Goal: Task Accomplishment & Management: Complete application form

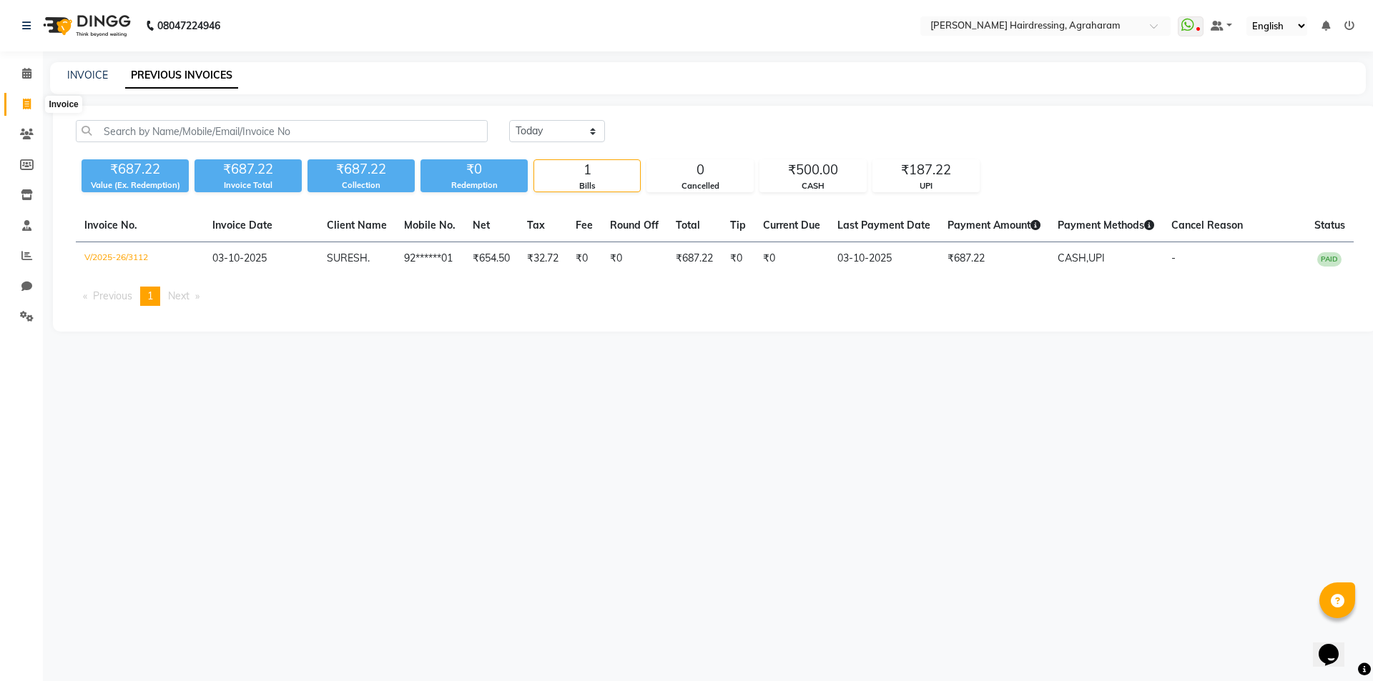
click at [24, 99] on icon at bounding box center [27, 104] width 8 height 11
select select "service"
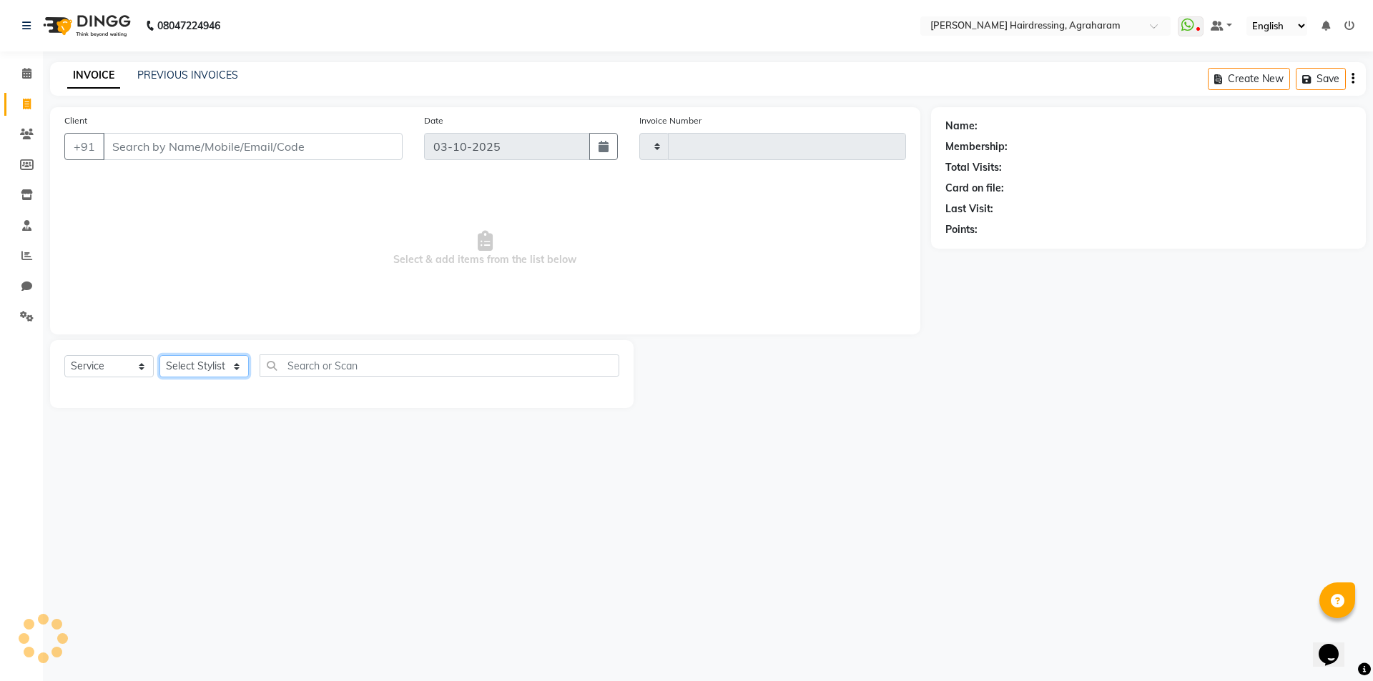
click at [232, 364] on select "Select Stylist" at bounding box center [203, 366] width 89 height 22
type input "3113"
select select "7962"
select select "85297"
click at [159, 355] on select "Select Stylist [PERSON_NAME] AKASH [PERSON_NAME] [PERSON_NAME] MANAGER [PERSON_…" at bounding box center [222, 366] width 127 height 22
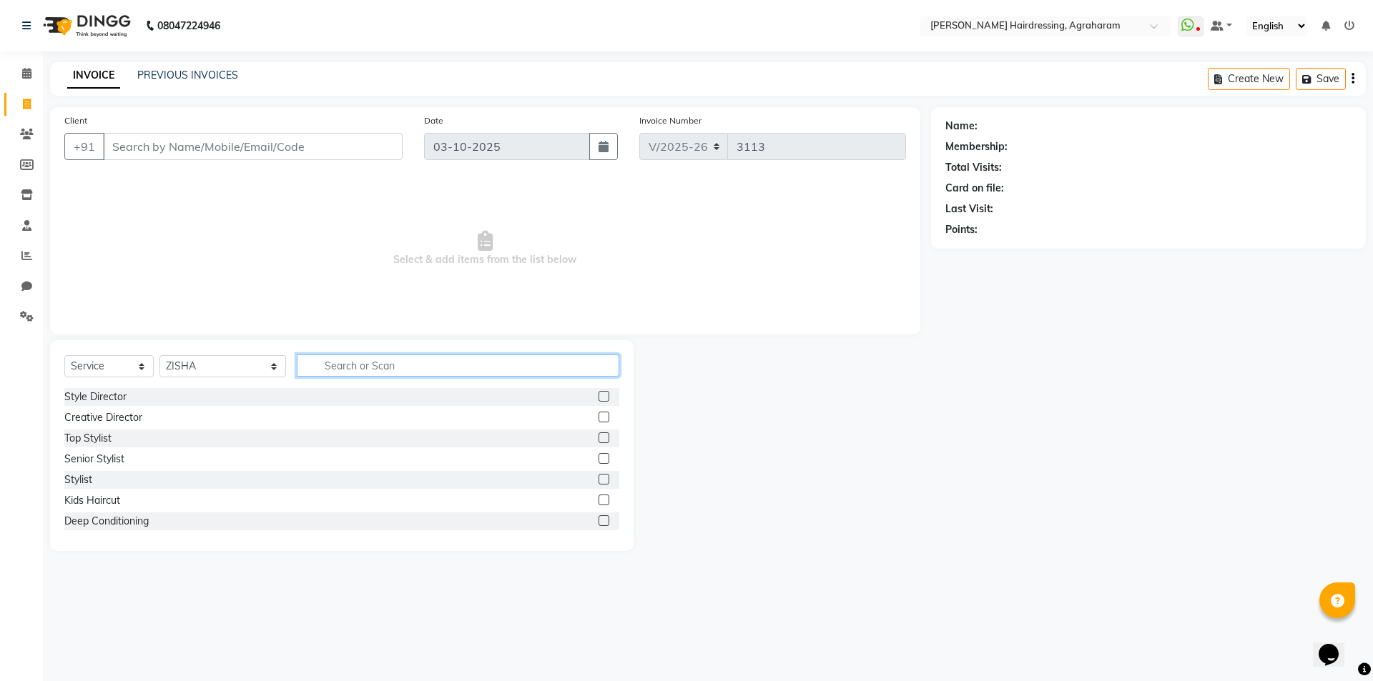
click at [363, 372] on input "text" at bounding box center [458, 366] width 322 height 22
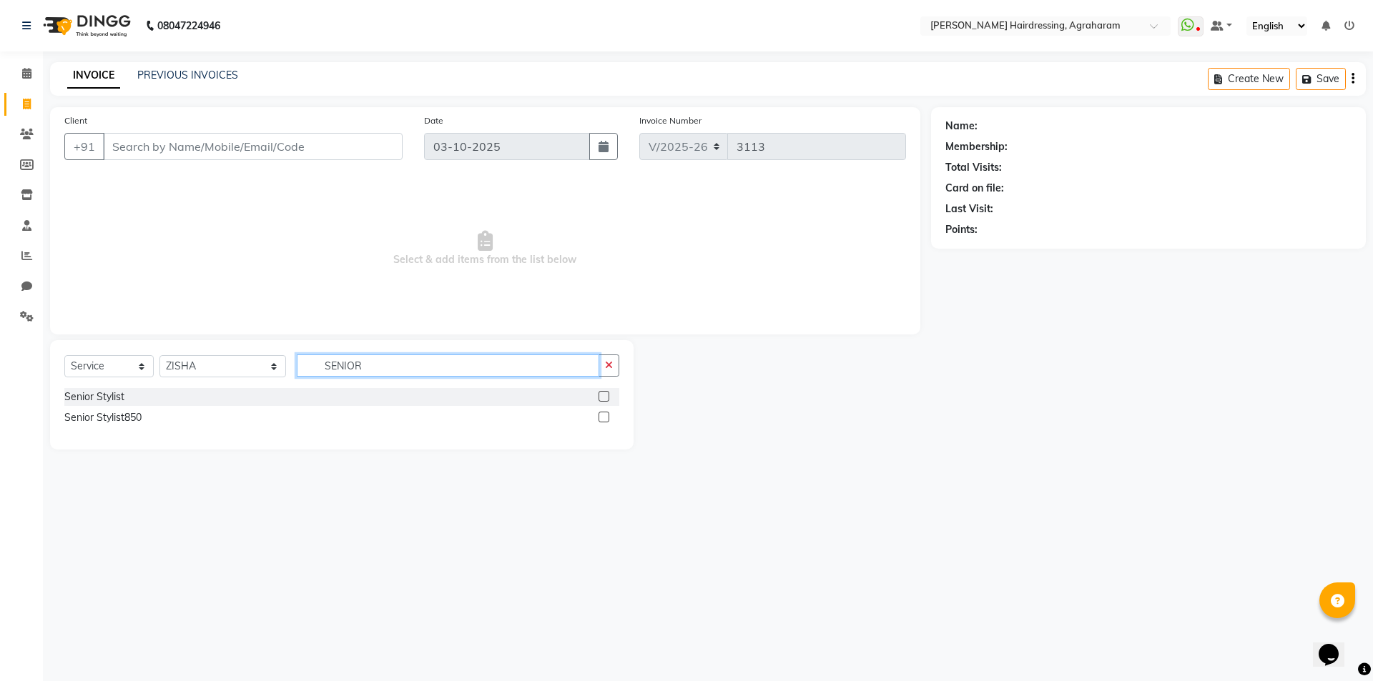
type input "SENIOR"
click at [602, 395] on label at bounding box center [604, 396] width 11 height 11
click at [602, 395] on input "checkbox" at bounding box center [603, 397] width 9 height 9
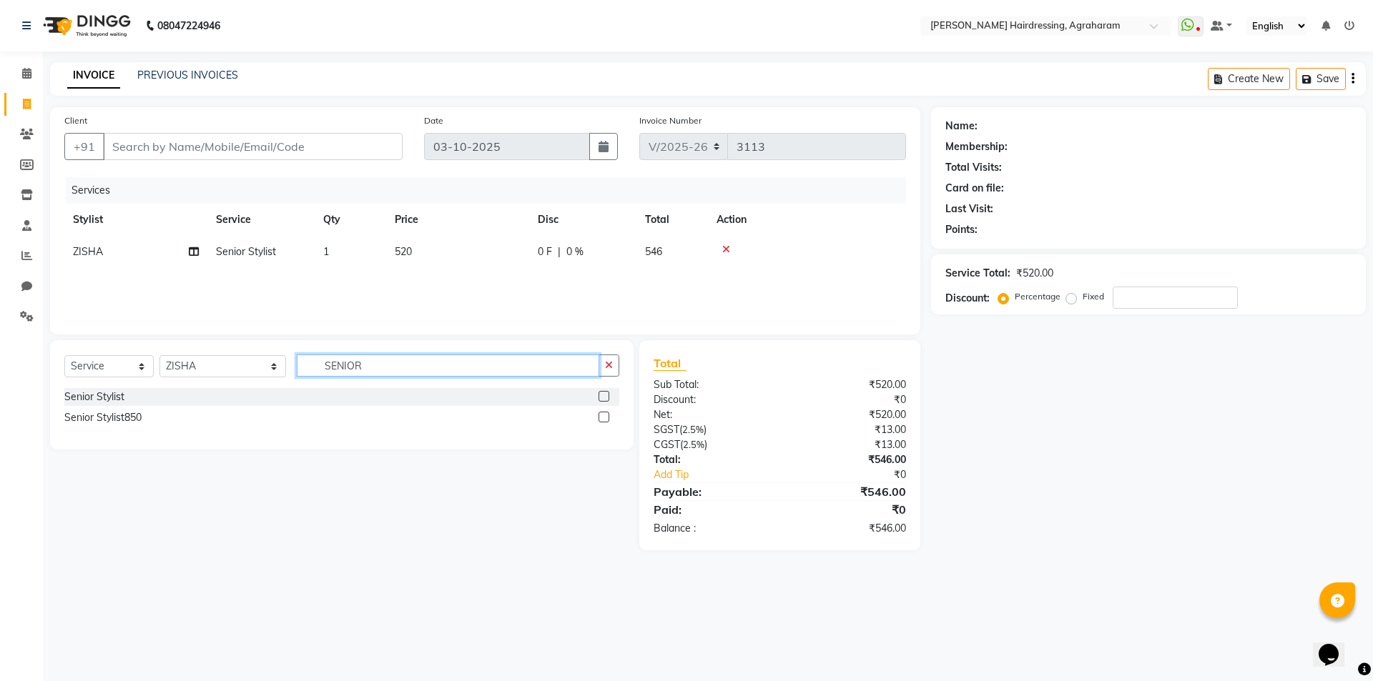
checkbox input "false"
click at [373, 359] on input "SENIOR" at bounding box center [448, 366] width 302 height 22
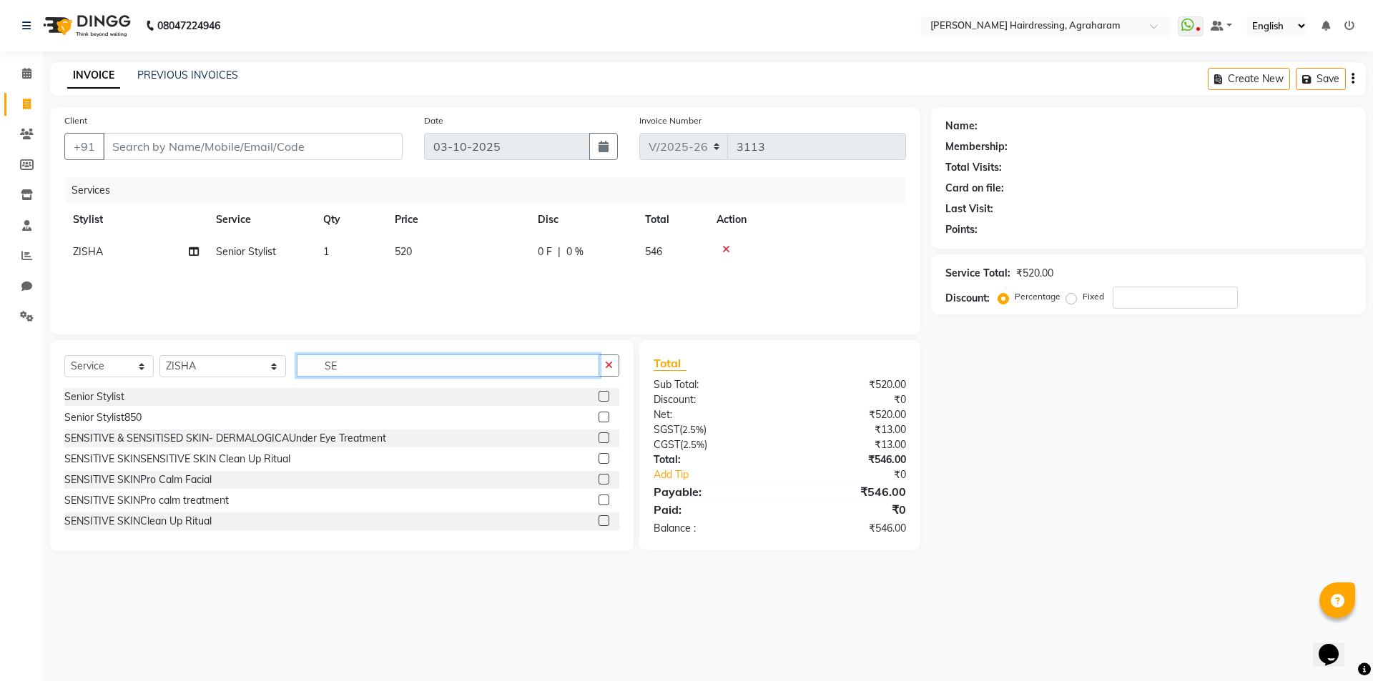
type input "S"
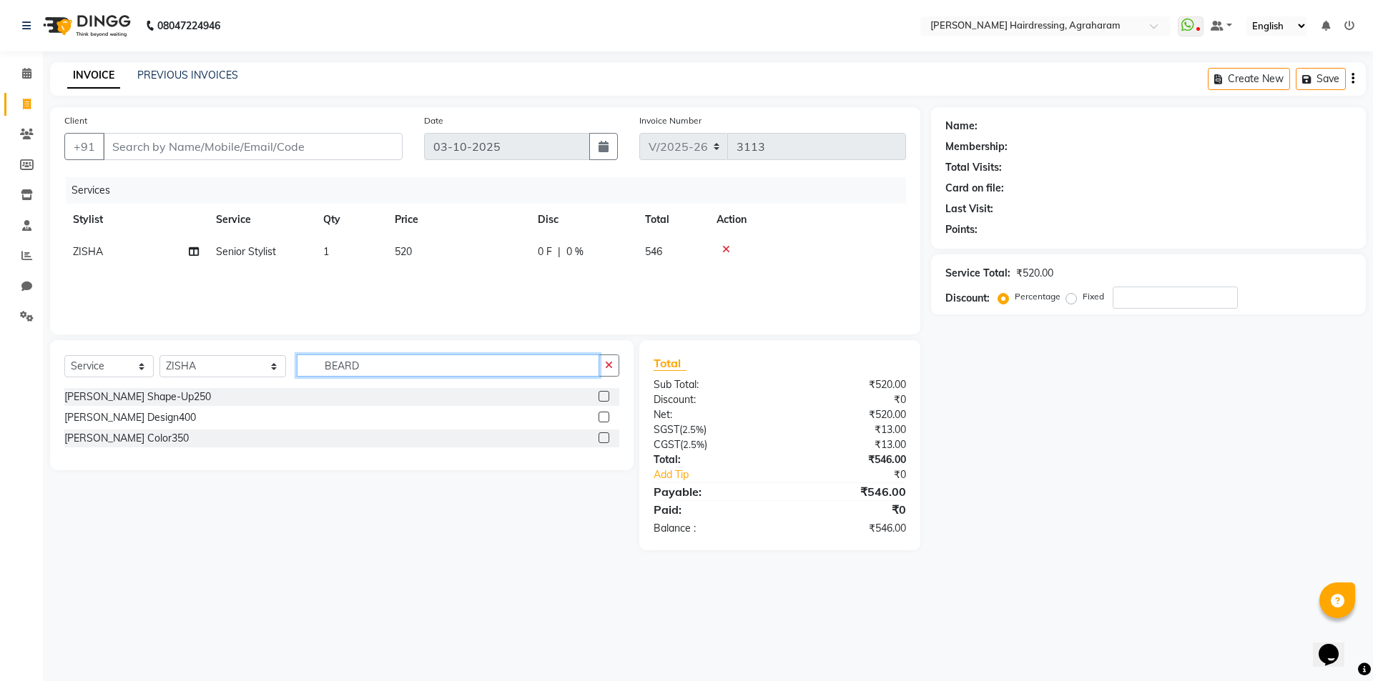
click at [381, 371] on input "BEARD" at bounding box center [448, 366] width 302 height 22
type input "B"
type input "ZERO"
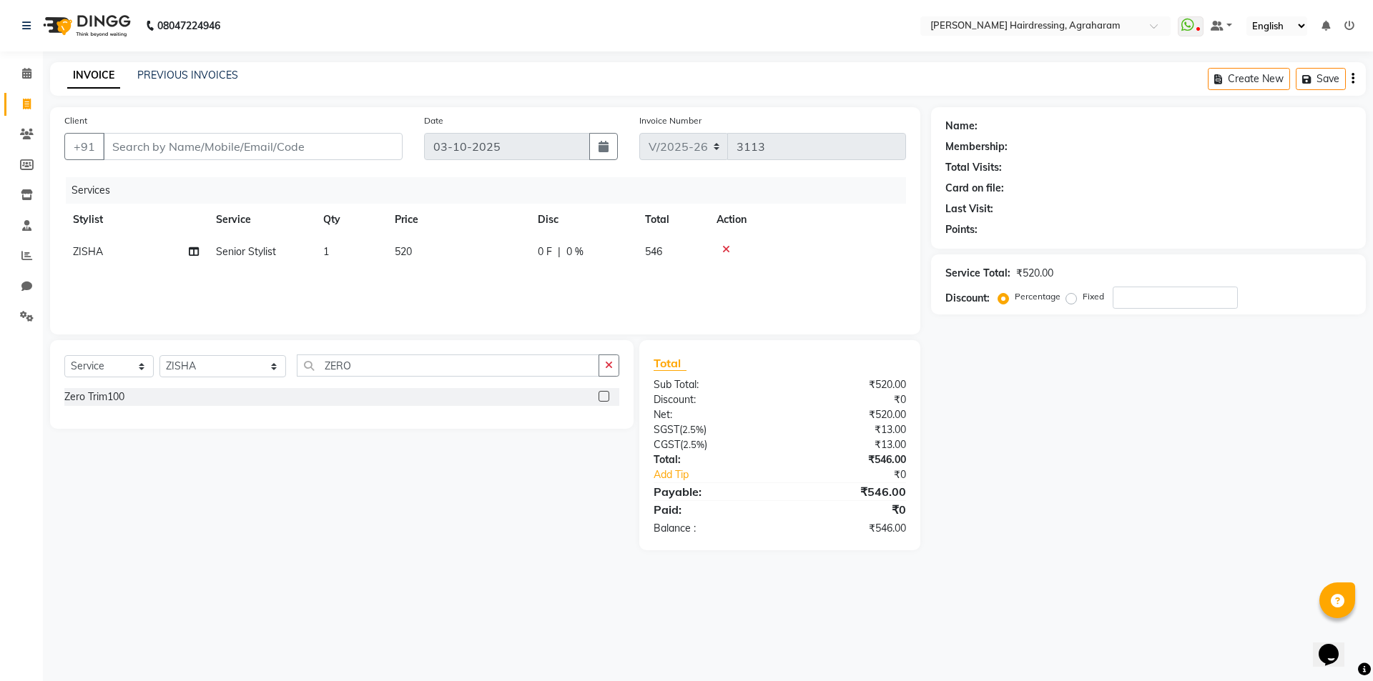
click at [599, 399] on label at bounding box center [604, 396] width 11 height 11
click at [599, 399] on input "checkbox" at bounding box center [603, 397] width 9 height 9
checkbox input "false"
click at [147, 149] on input "Client" at bounding box center [253, 146] width 300 height 27
click at [155, 141] on input "Client" at bounding box center [253, 146] width 300 height 27
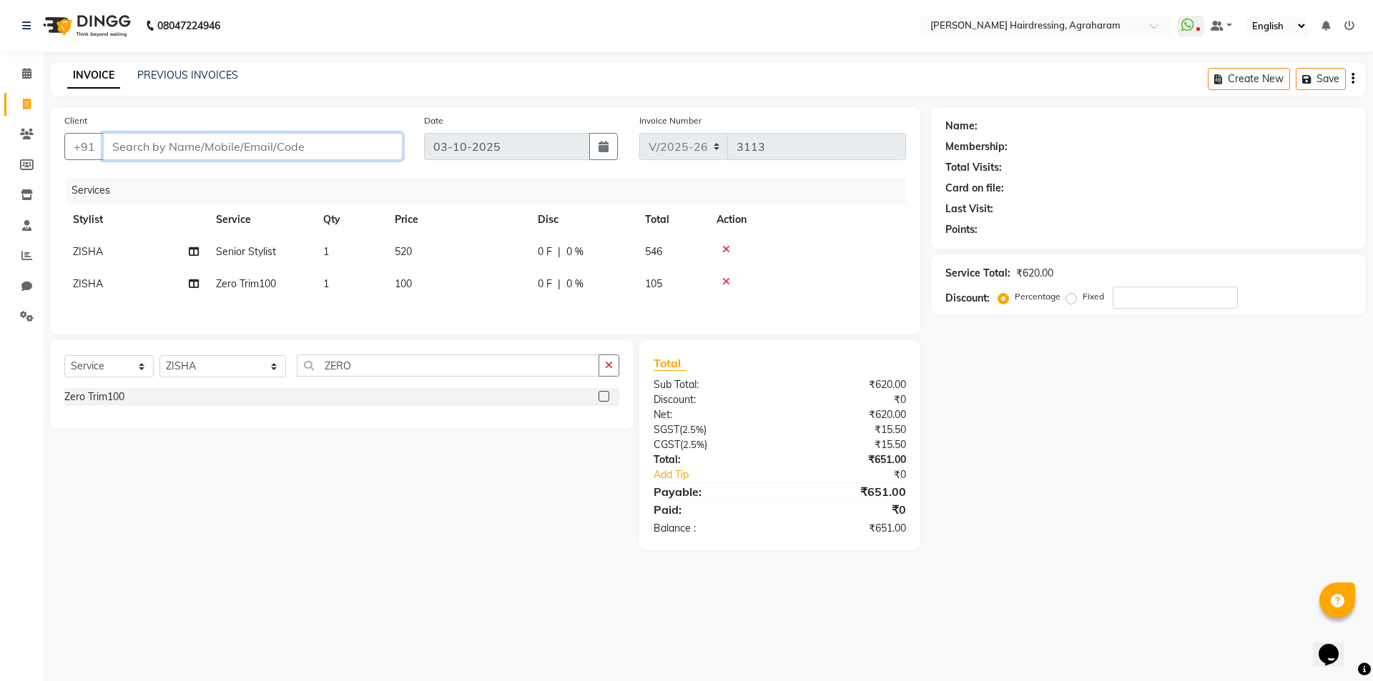
type input "9"
type input "0"
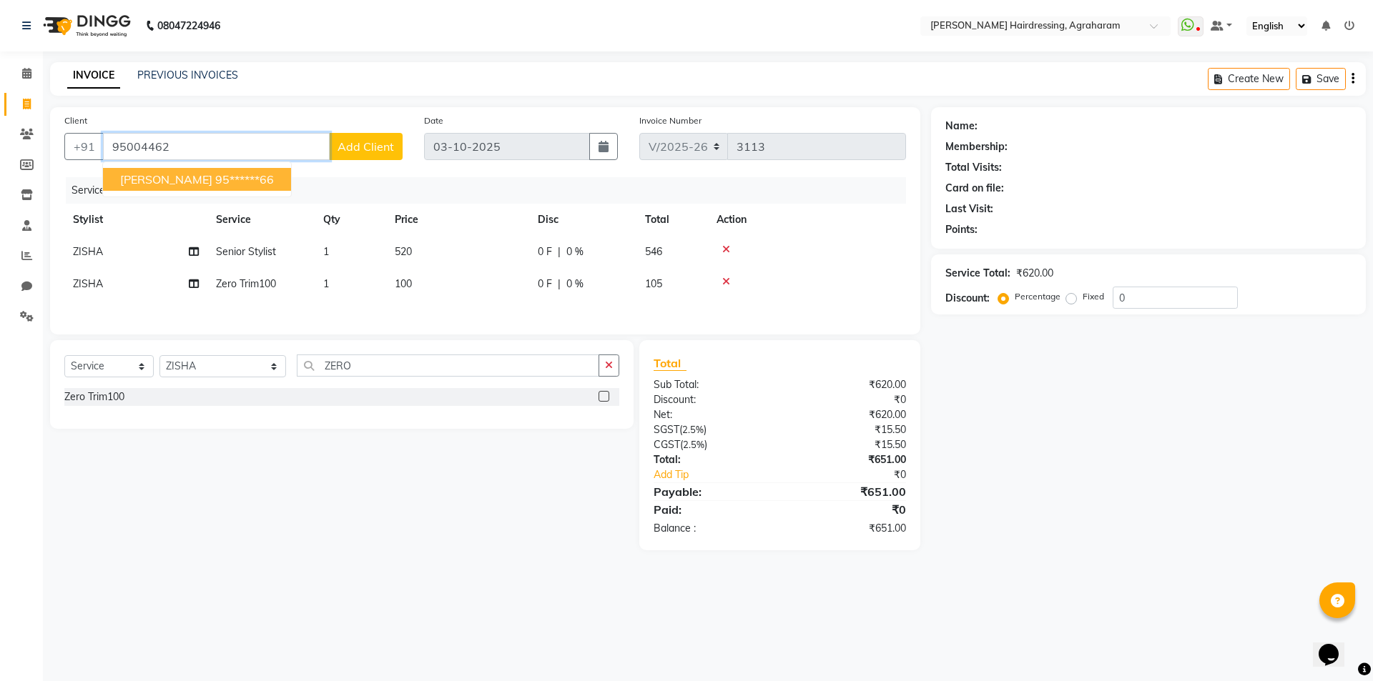
click at [217, 182] on ngb-highlight "95******66" at bounding box center [244, 179] width 59 height 14
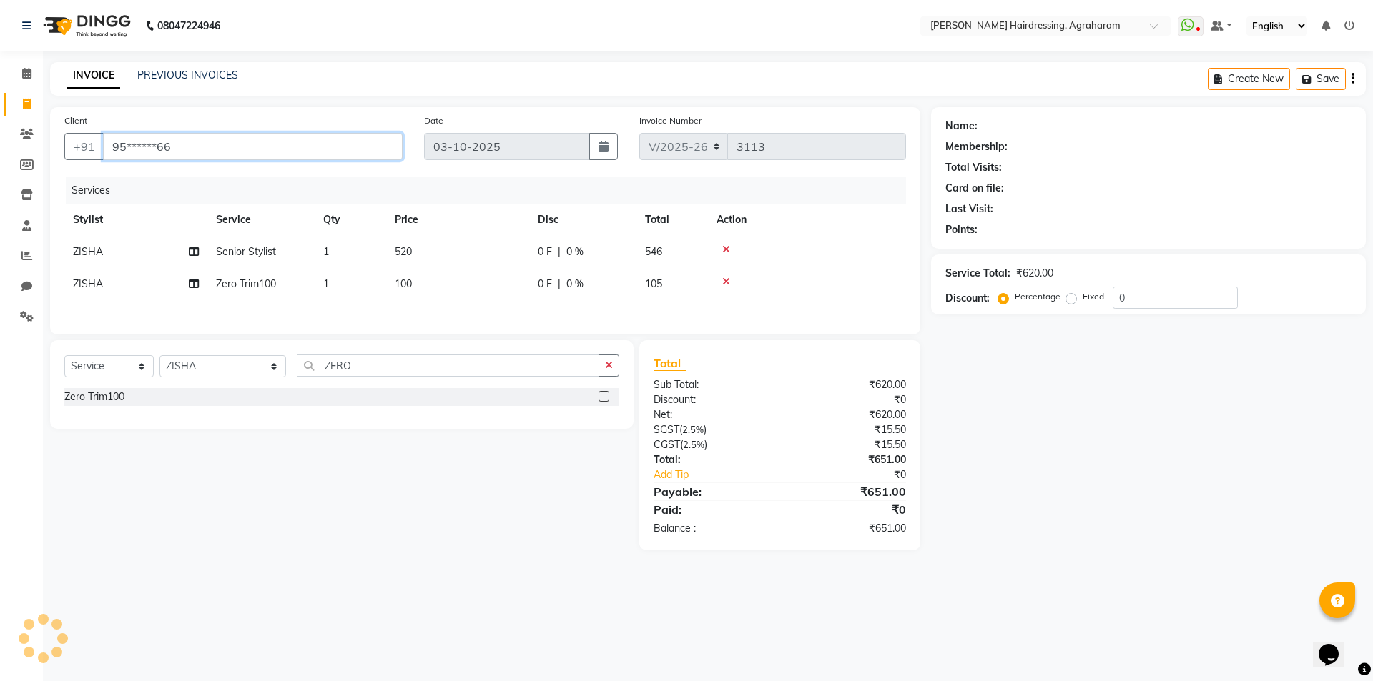
type input "95******66"
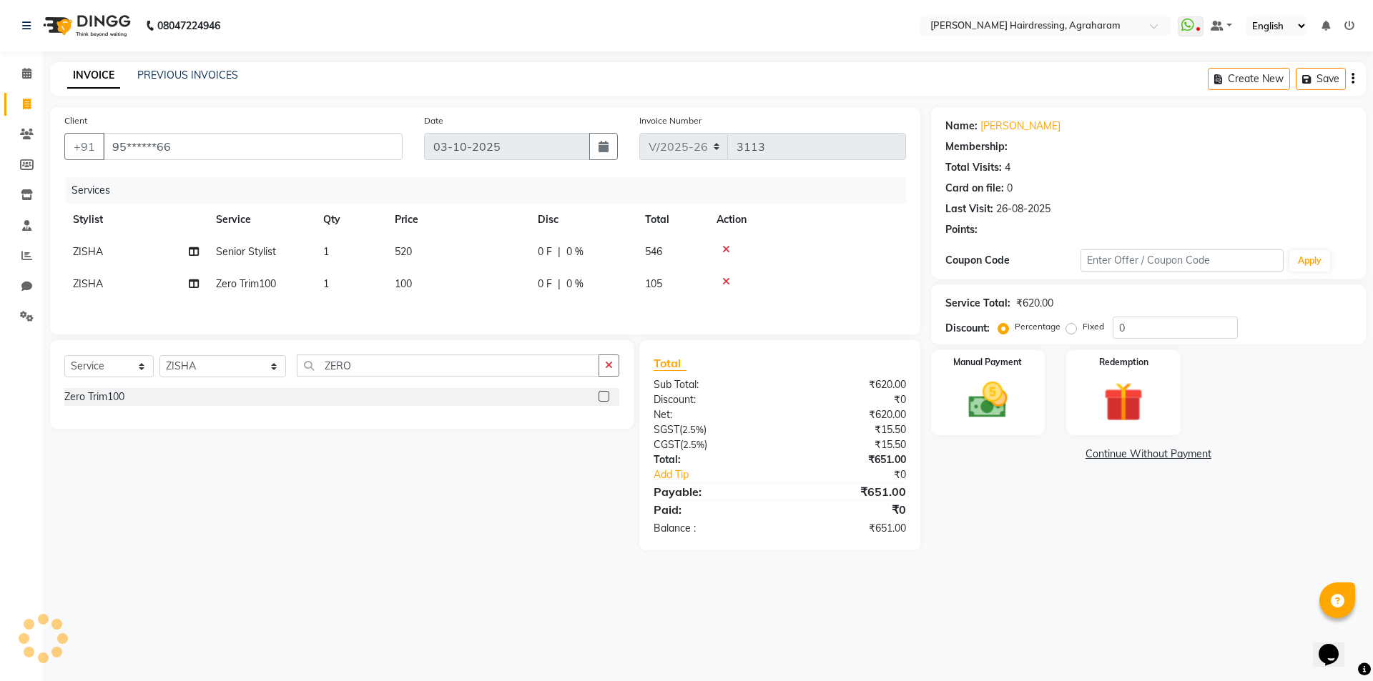
select select "1: Object"
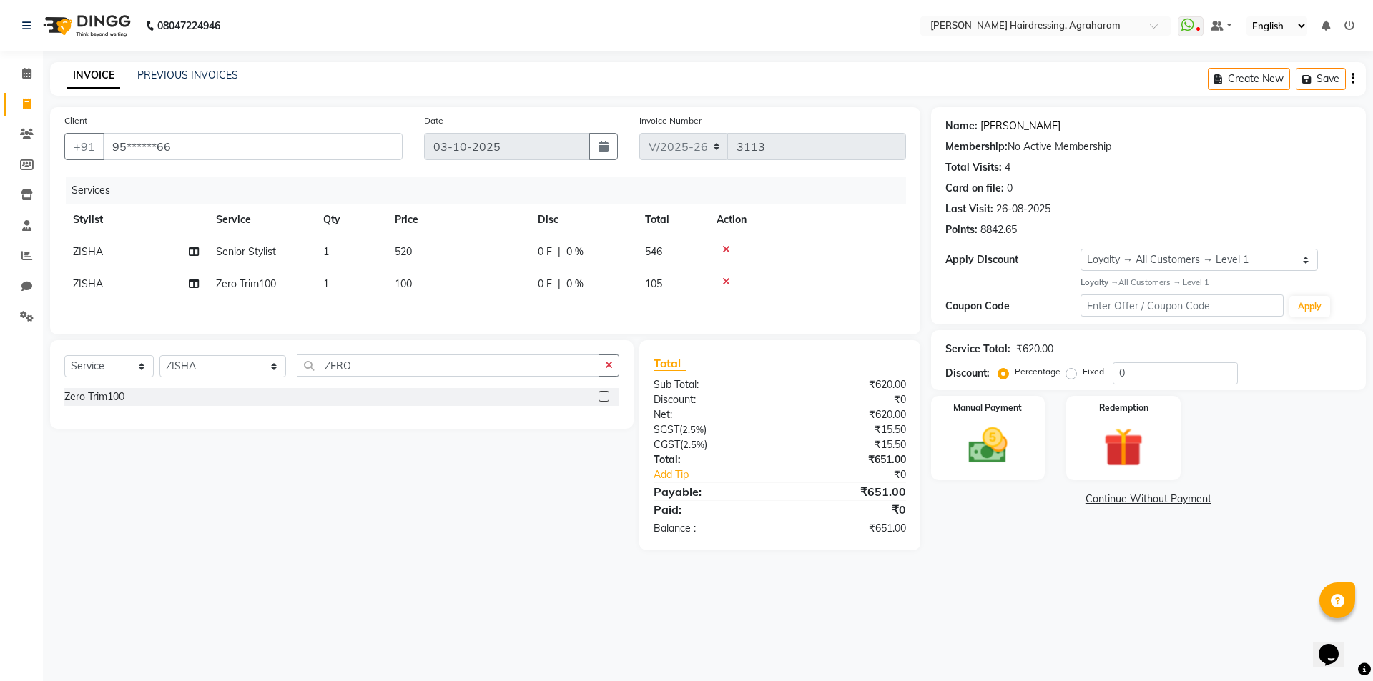
click at [1016, 126] on link "Shree Charan" at bounding box center [1020, 126] width 80 height 15
click at [989, 457] on img at bounding box center [988, 446] width 67 height 47
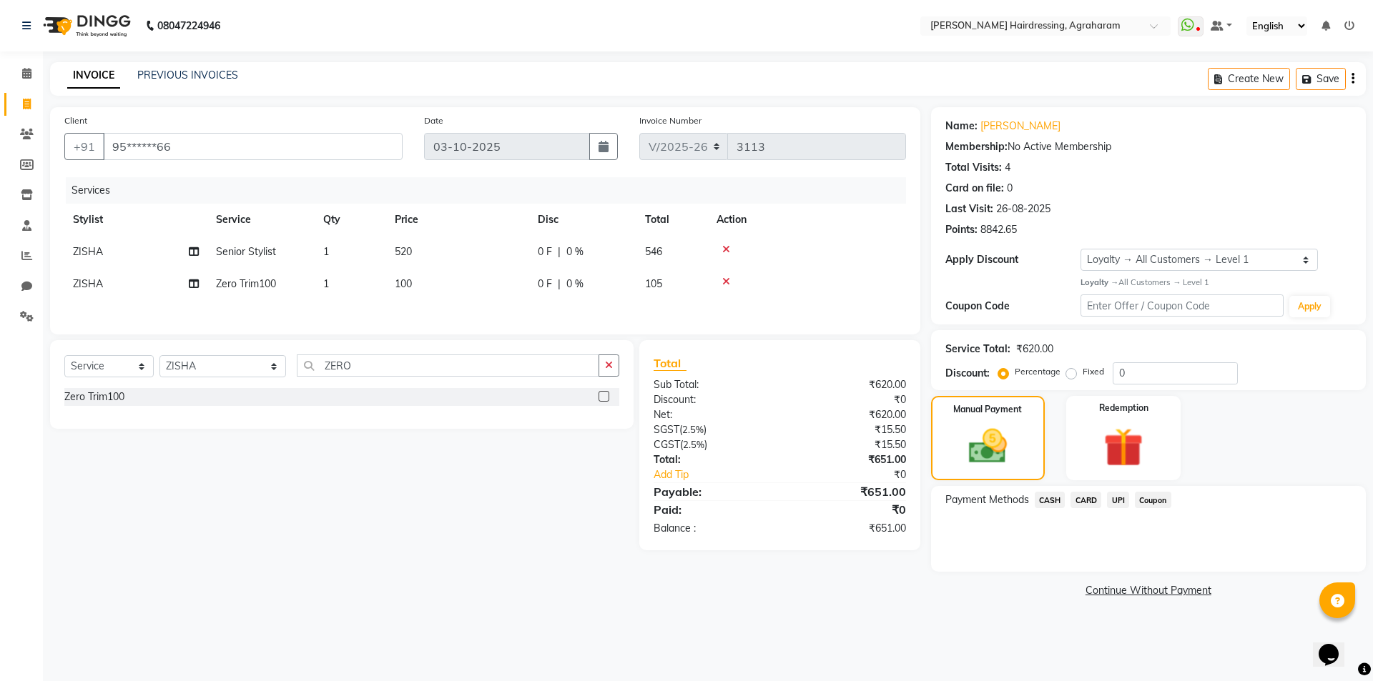
click at [1088, 501] on span "CARD" at bounding box center [1085, 500] width 31 height 16
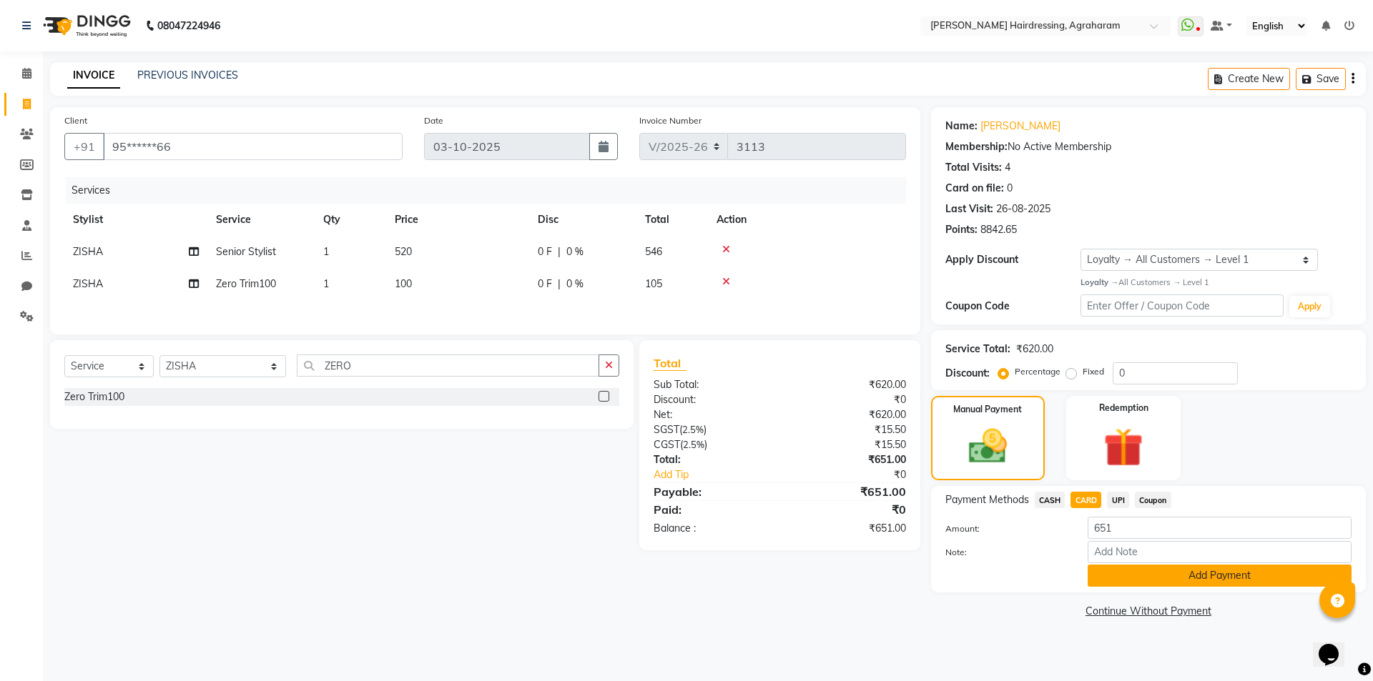
click at [1228, 587] on button "Add Payment" at bounding box center [1220, 576] width 264 height 22
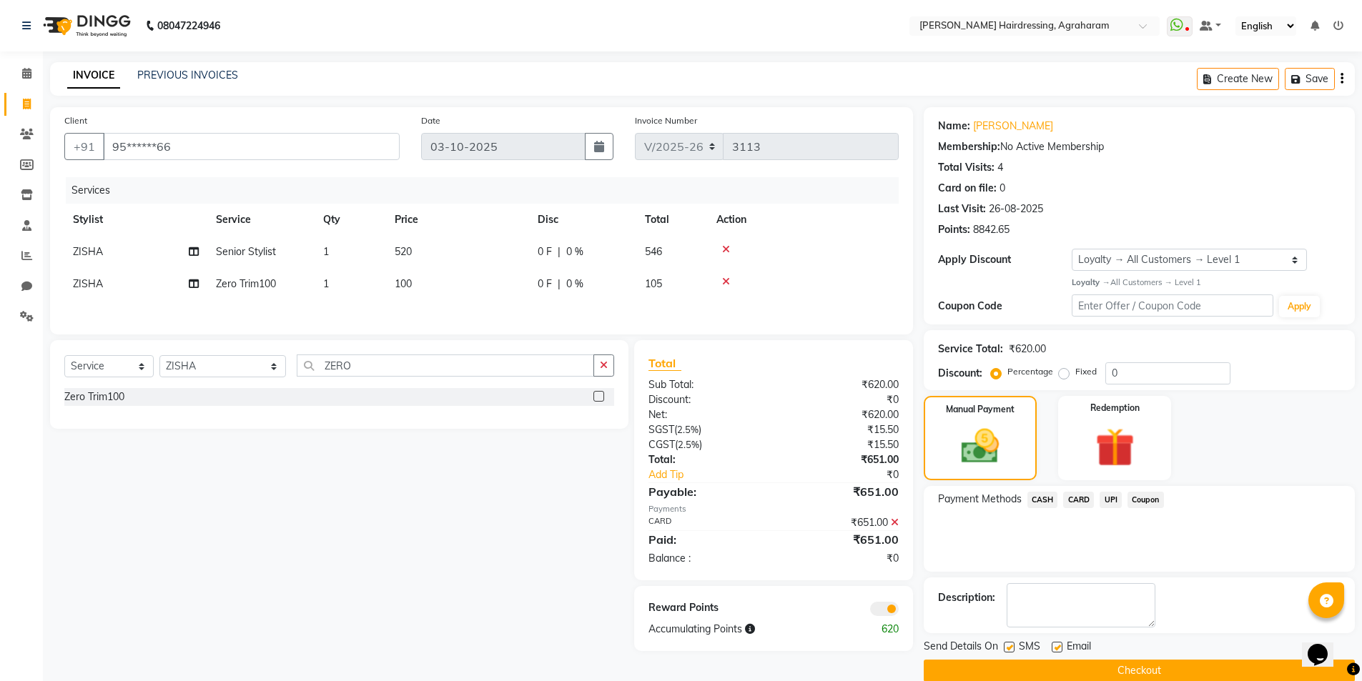
click at [1166, 671] on button "Checkout" at bounding box center [1139, 671] width 431 height 22
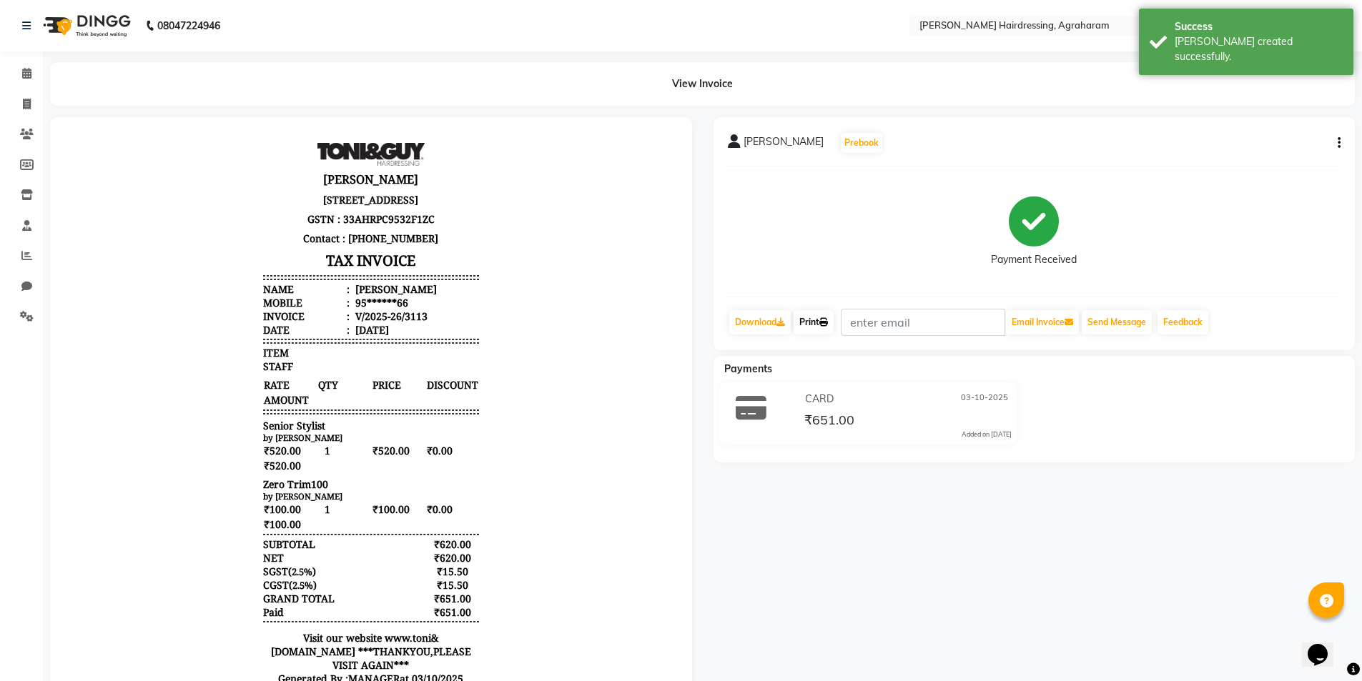
click at [819, 325] on link "Print" at bounding box center [814, 322] width 40 height 24
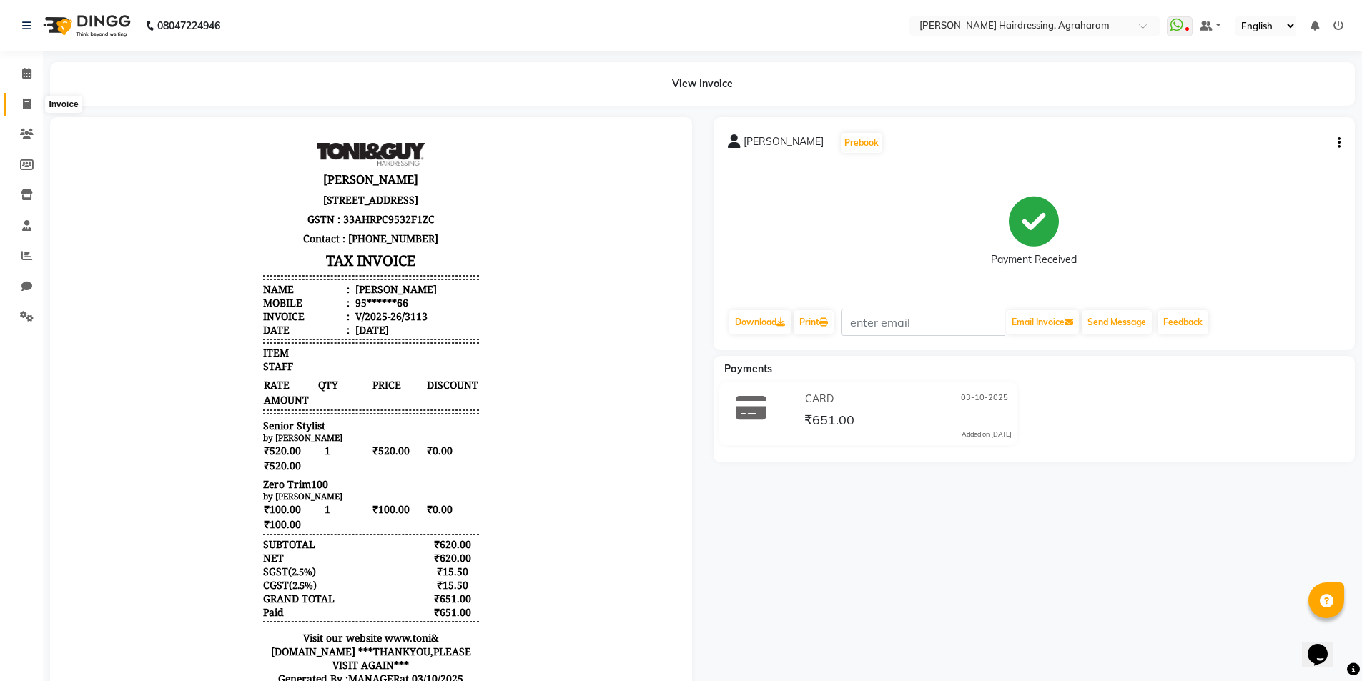
click at [26, 104] on icon at bounding box center [27, 104] width 8 height 11
select select "7962"
select select "service"
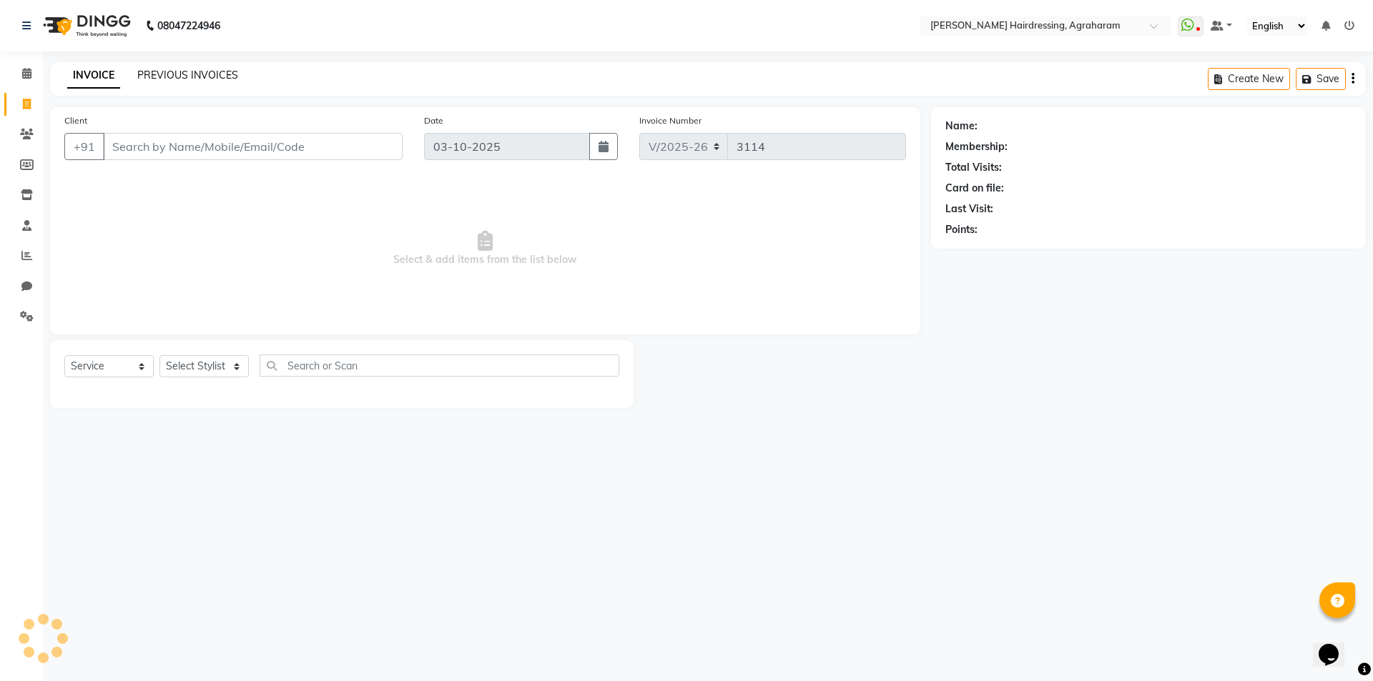
click at [180, 76] on link "PREVIOUS INVOICES" at bounding box center [187, 75] width 101 height 13
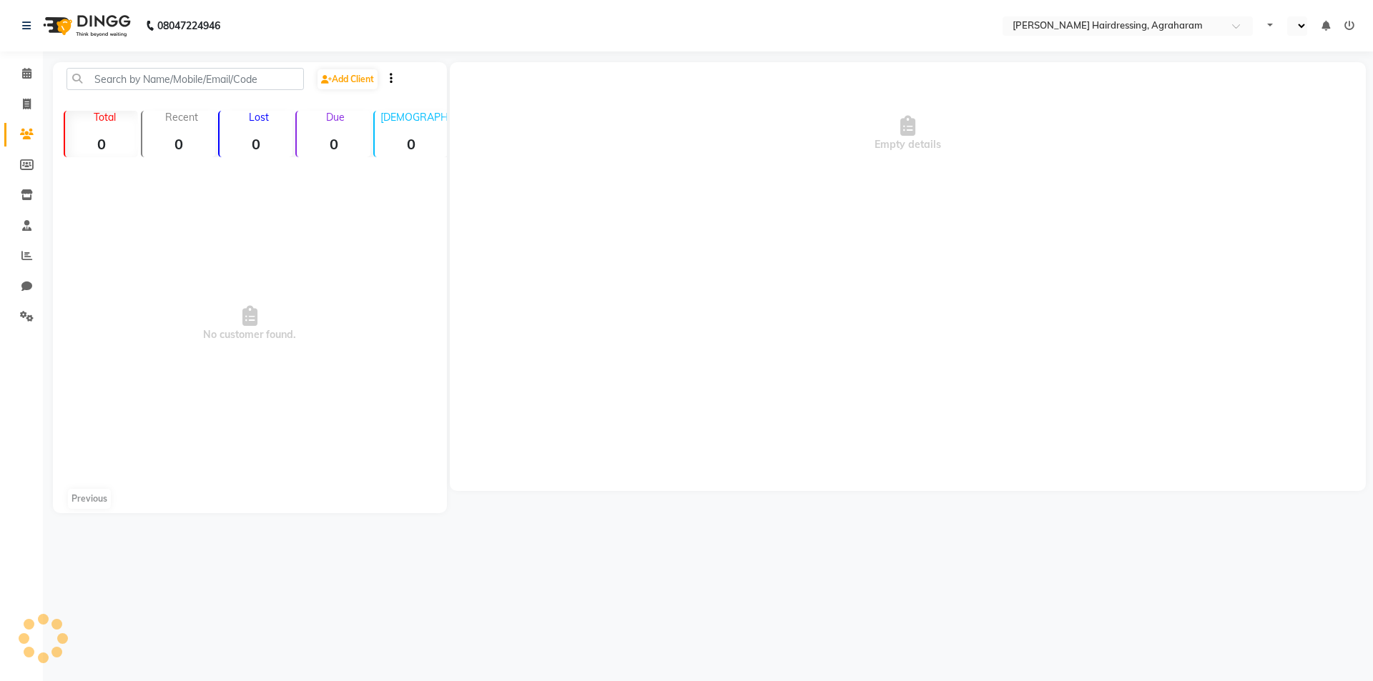
select select "en"
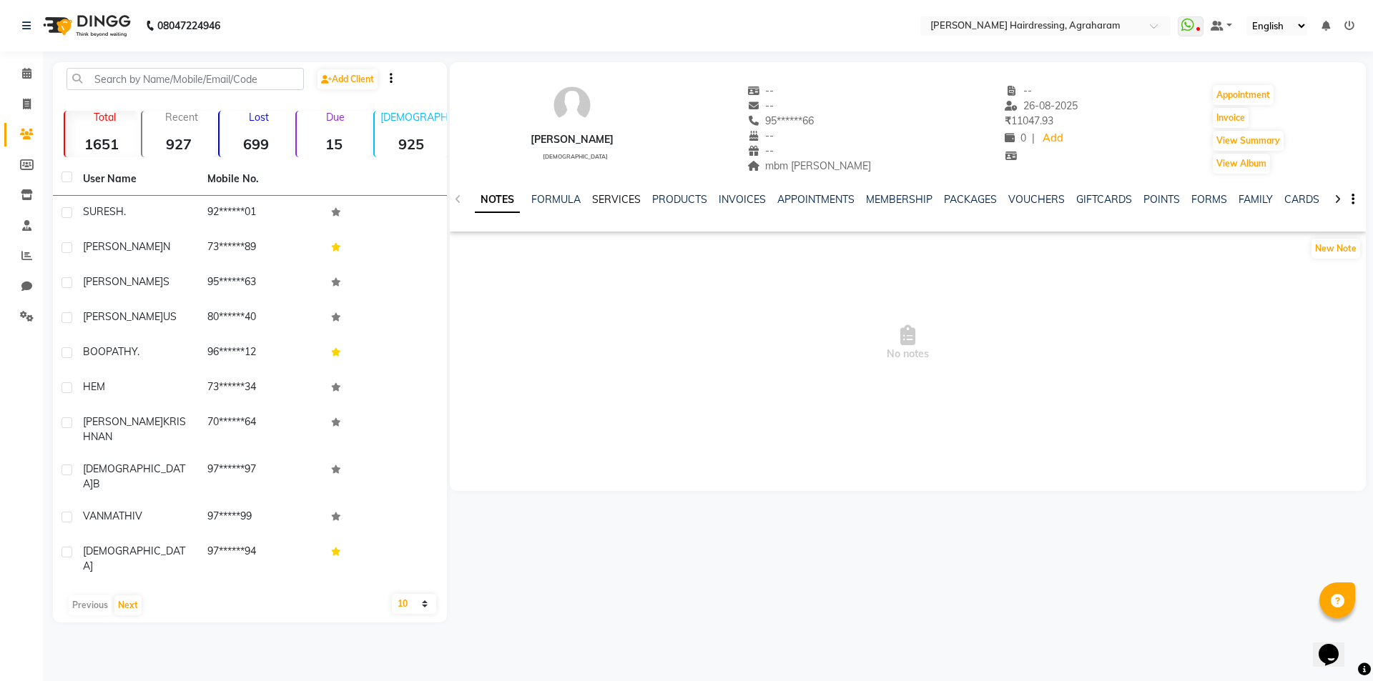
click at [609, 194] on link "SERVICES" at bounding box center [616, 199] width 49 height 13
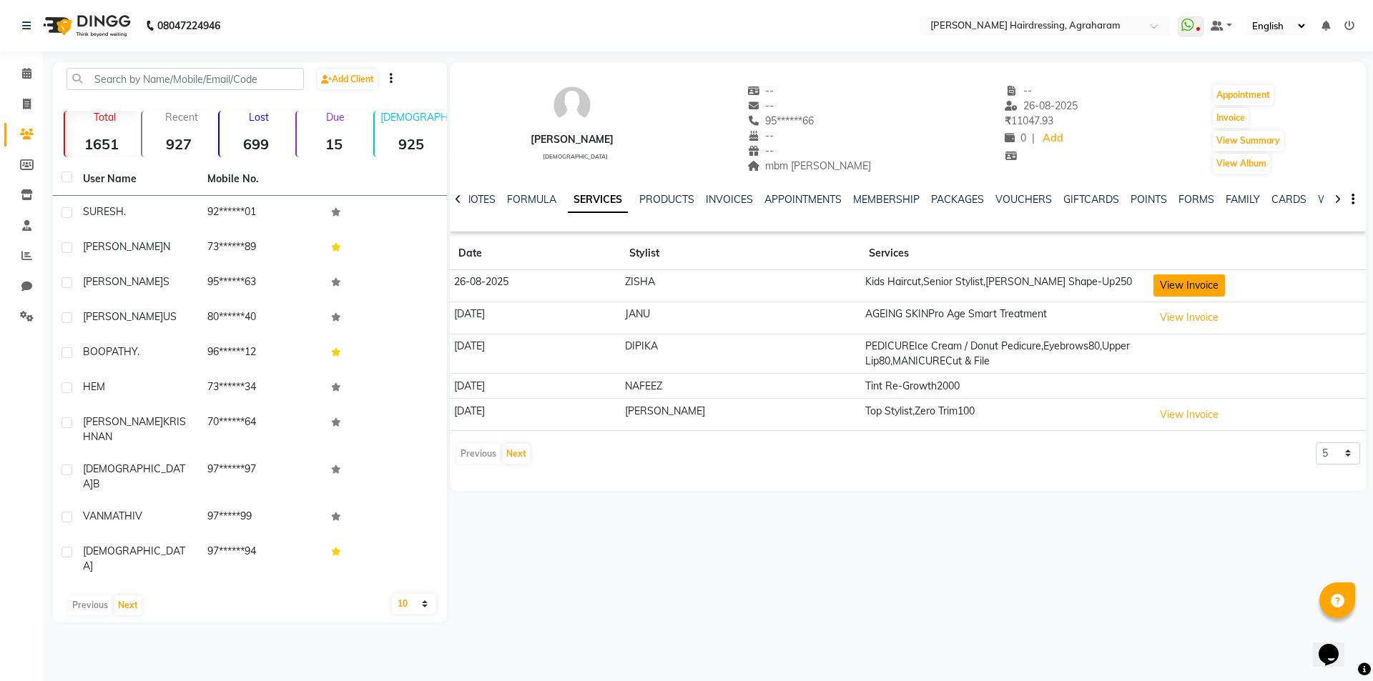
click at [1153, 287] on button "View Invoice" at bounding box center [1189, 286] width 72 height 22
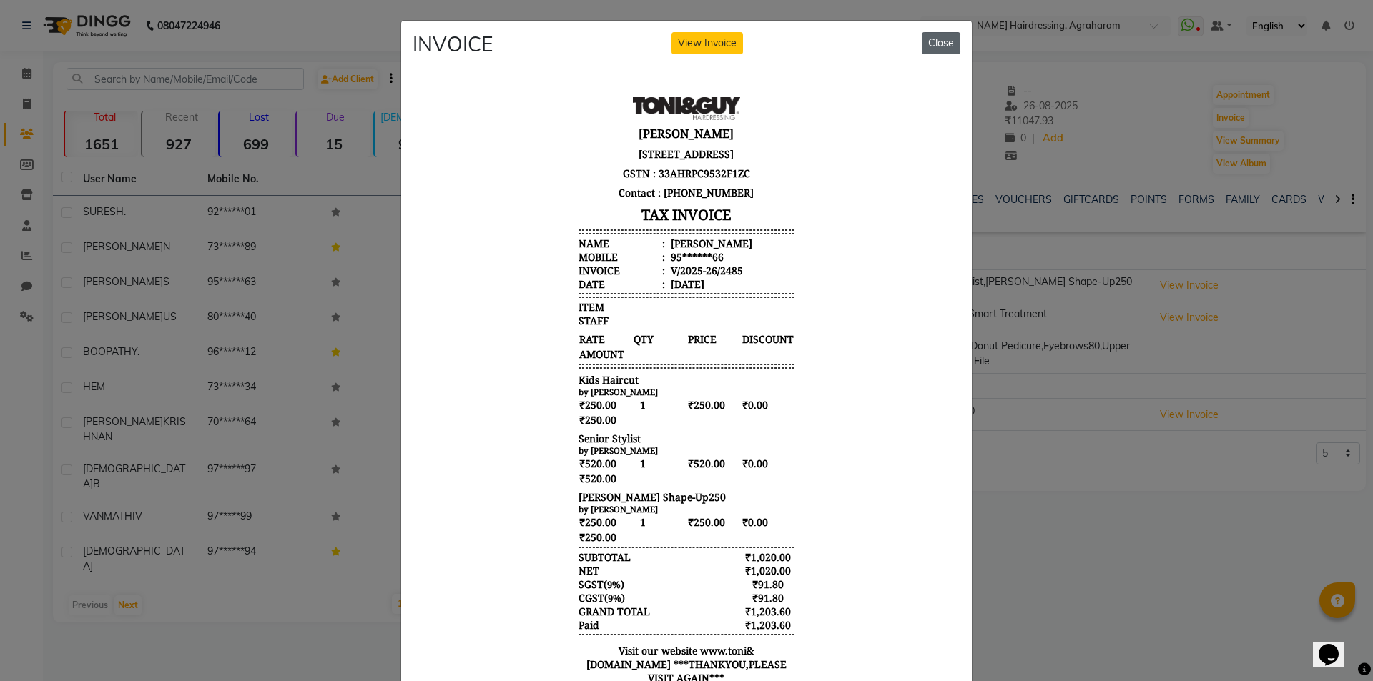
click at [936, 46] on button "Close" at bounding box center [941, 43] width 39 height 22
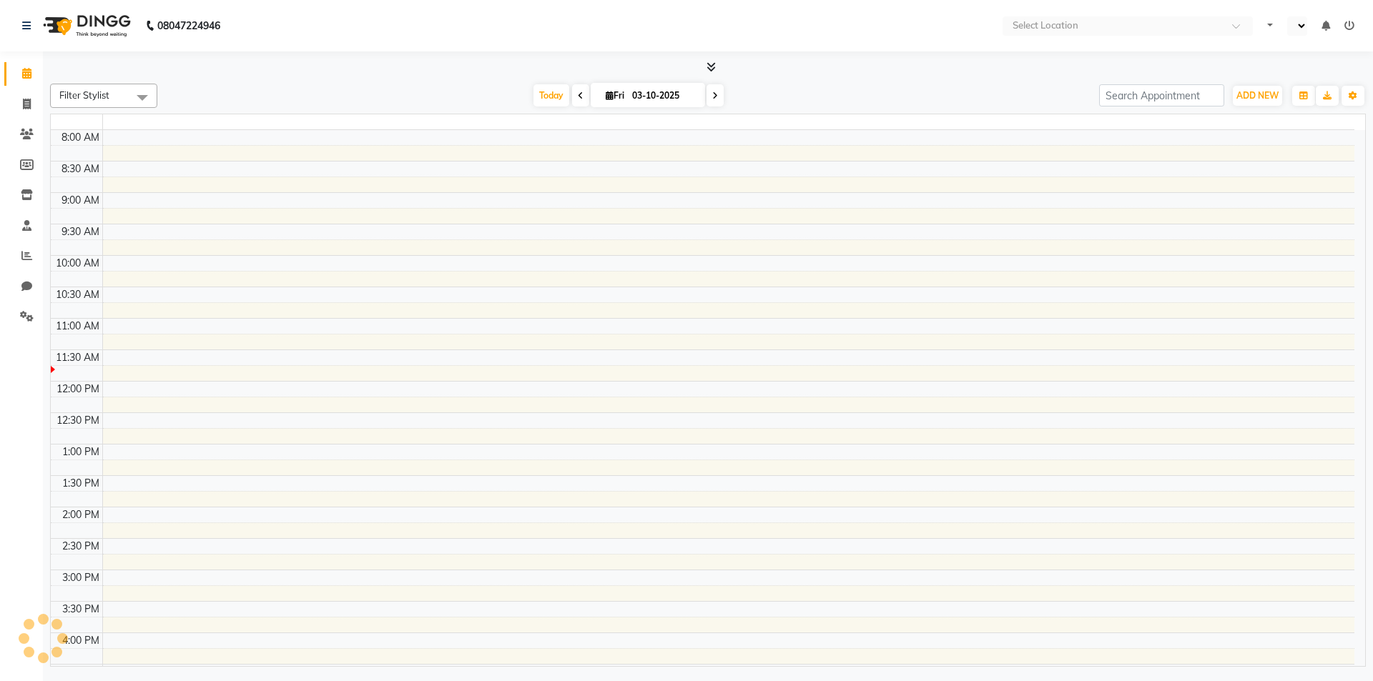
select select "en"
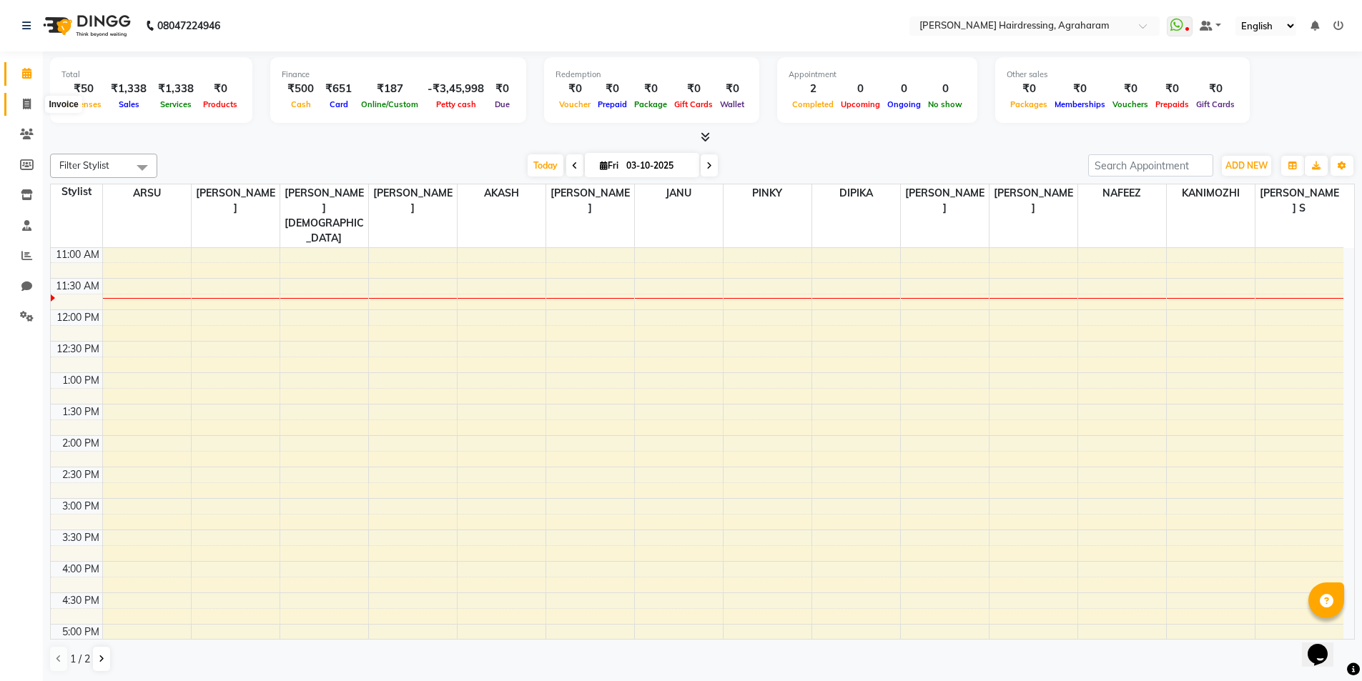
click at [31, 104] on span at bounding box center [26, 105] width 25 height 16
select select "service"
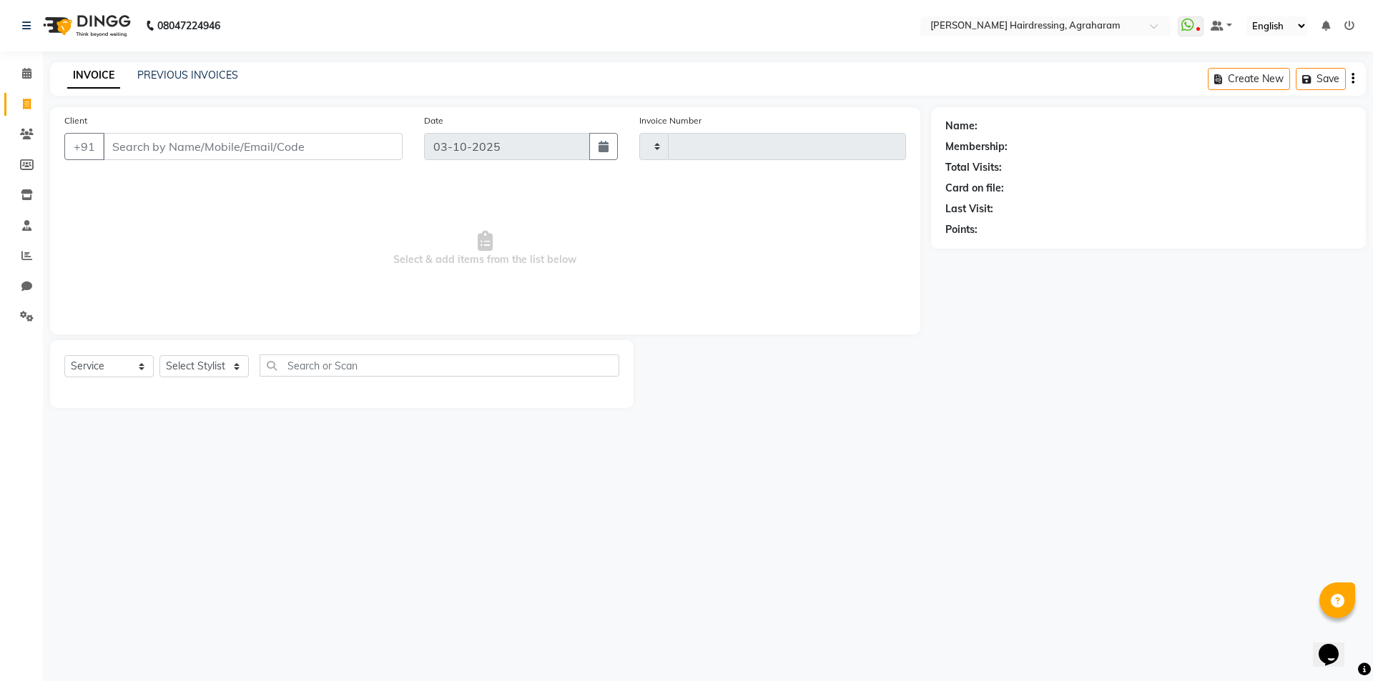
type input "3114"
select select "7962"
click at [234, 368] on select "Select Stylist [PERSON_NAME] AKASH [PERSON_NAME] [PERSON_NAME] MANAGER [PERSON_…" at bounding box center [222, 366] width 127 height 22
select select "76925"
click at [159, 355] on select "Select Stylist [PERSON_NAME] AKASH [PERSON_NAME] [PERSON_NAME] MANAGER [PERSON_…" at bounding box center [222, 366] width 127 height 22
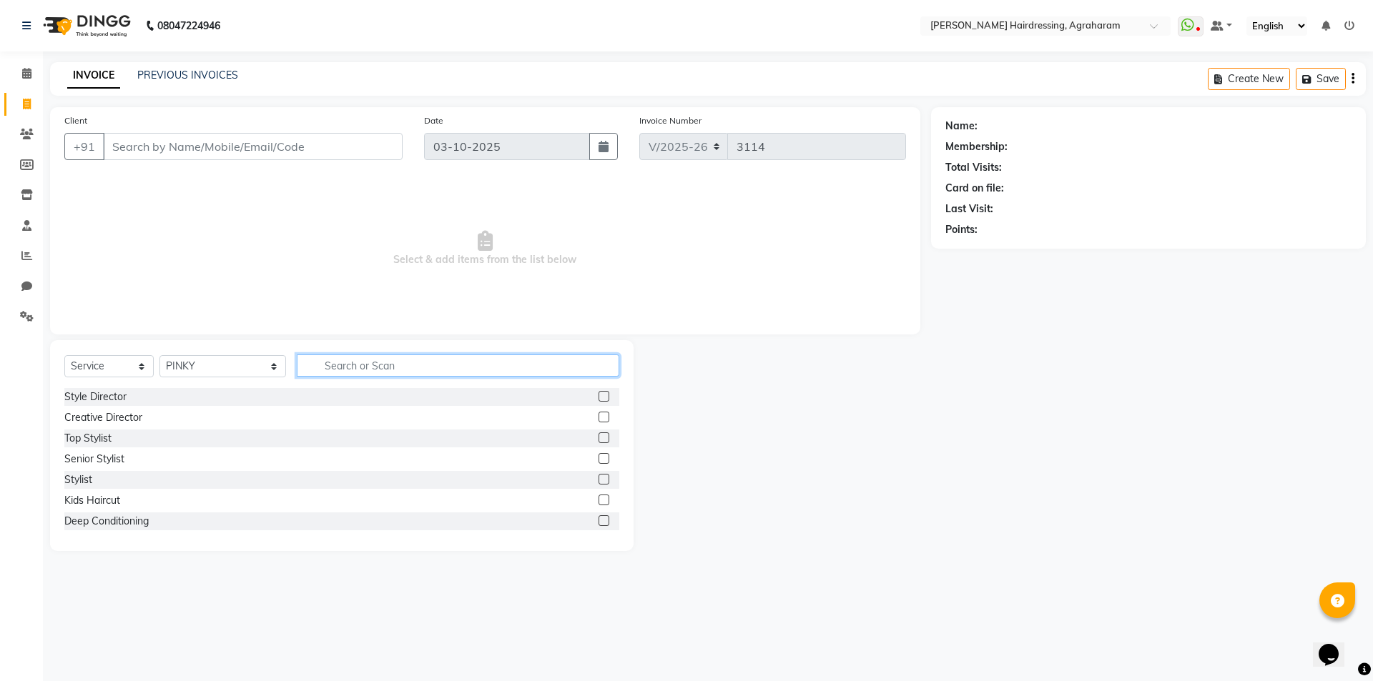
click at [350, 366] on input "text" at bounding box center [458, 366] width 322 height 22
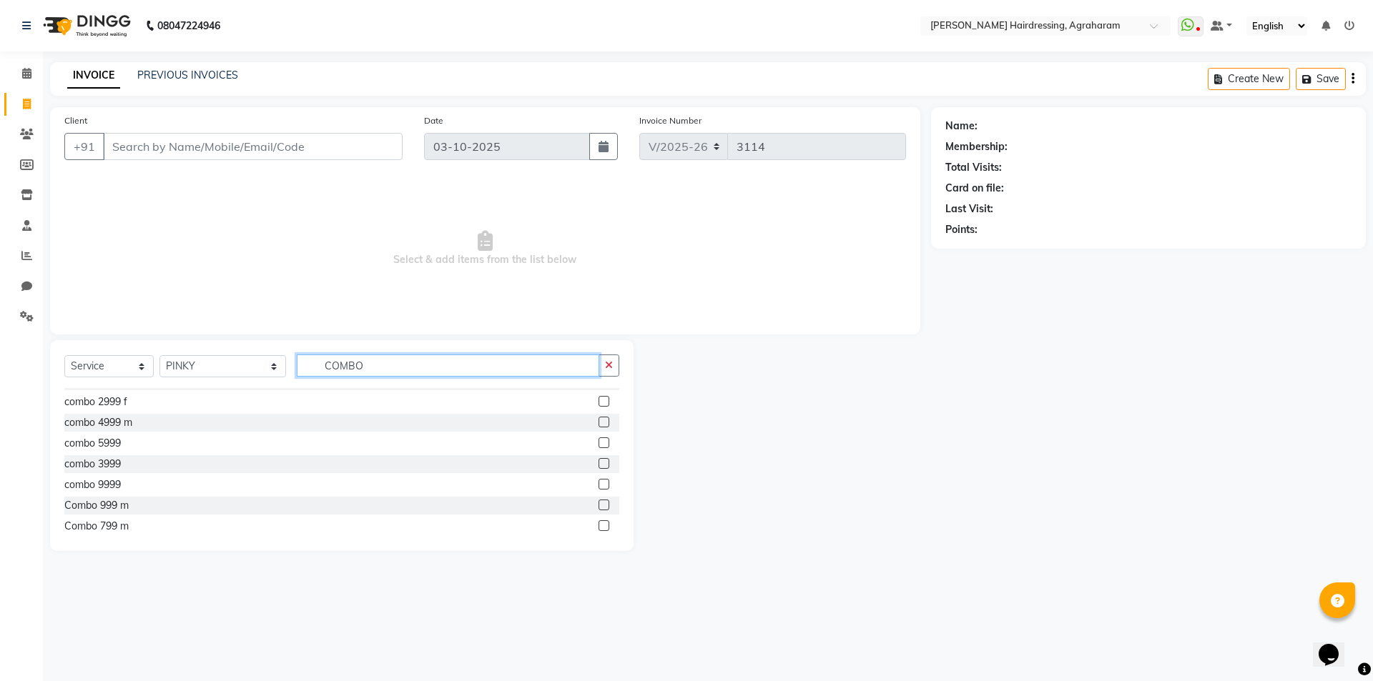
scroll to position [146, 0]
type input "COMBO"
click at [599, 415] on label at bounding box center [604, 416] width 11 height 11
click at [599, 415] on input "checkbox" at bounding box center [603, 417] width 9 height 9
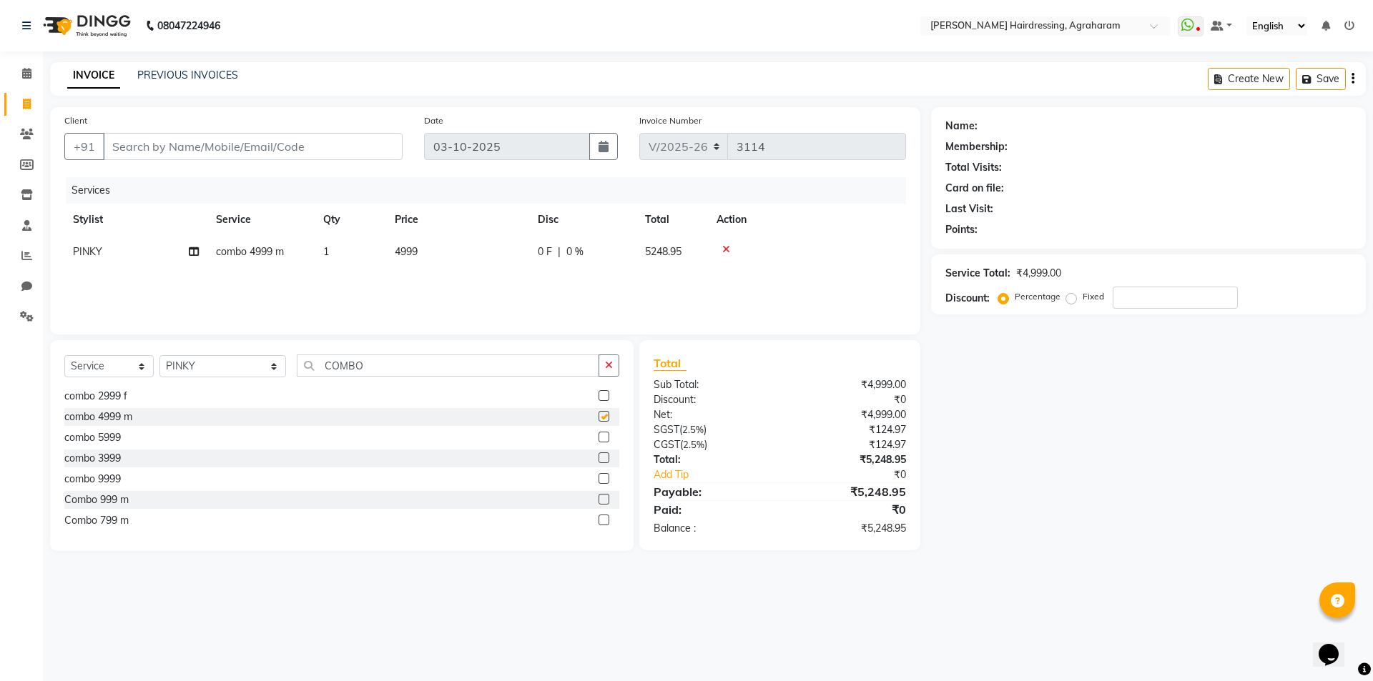
checkbox input "false"
drag, startPoint x: 914, startPoint y: 526, endPoint x: 853, endPoint y: 528, distance: 60.8
click at [853, 528] on div "₹5,248.95" at bounding box center [847, 528] width 137 height 15
drag, startPoint x: 1003, startPoint y: 522, endPoint x: 1010, endPoint y: 503, distance: 20.4
click at [1003, 521] on div "Name: Membership: Total Visits: Card on file: Last Visit: Points: Service Total…" at bounding box center [1153, 329] width 445 height 444
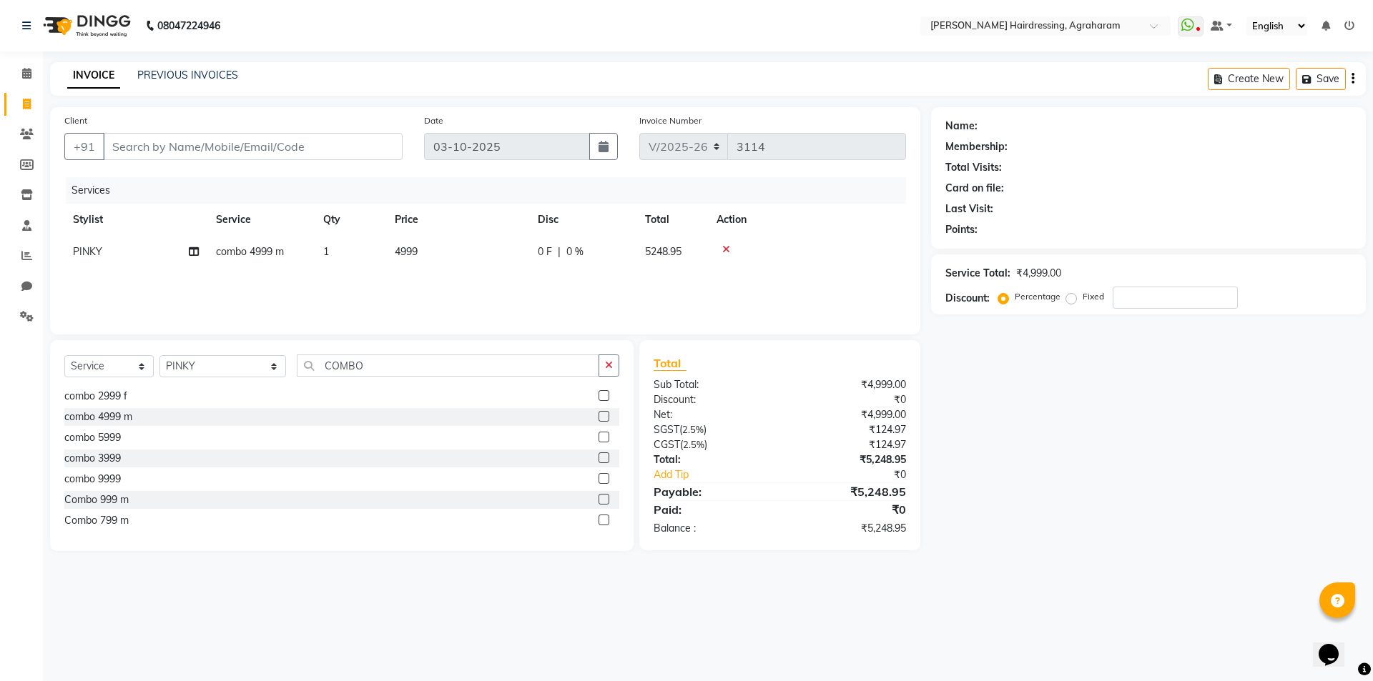
click at [724, 245] on icon at bounding box center [726, 250] width 8 height 10
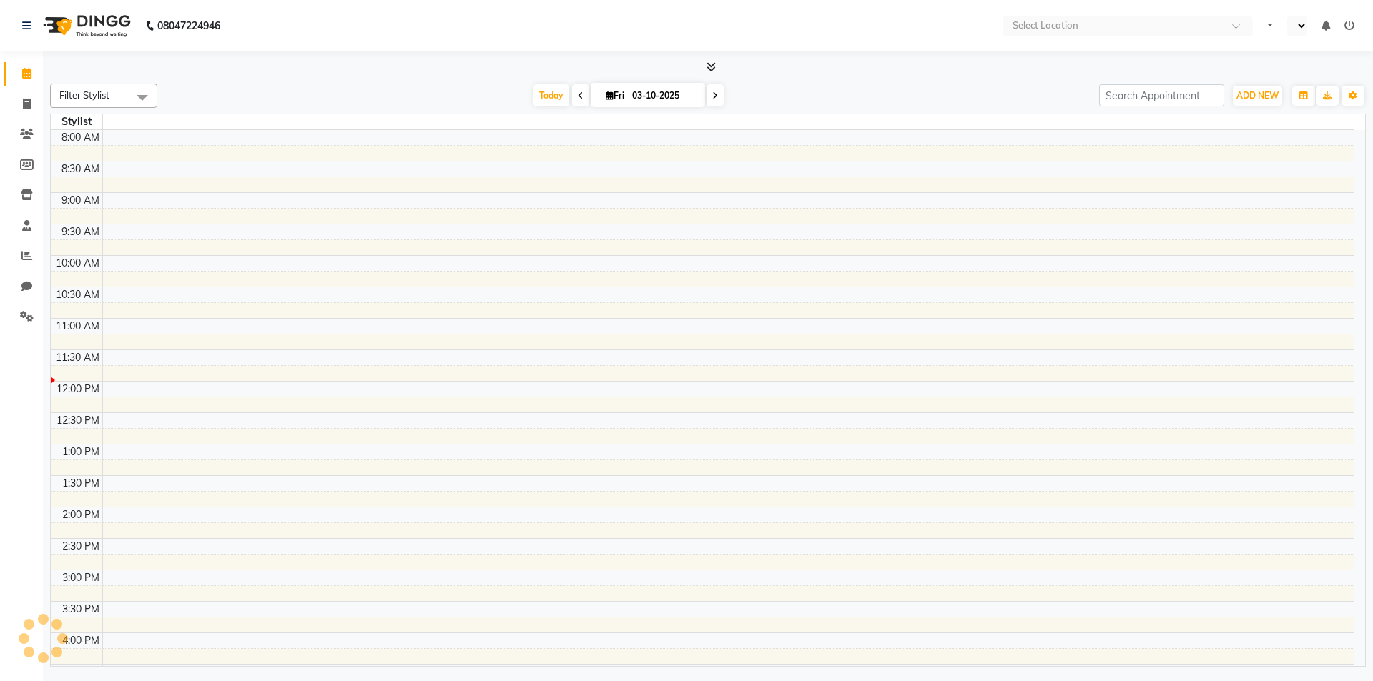
select select "en"
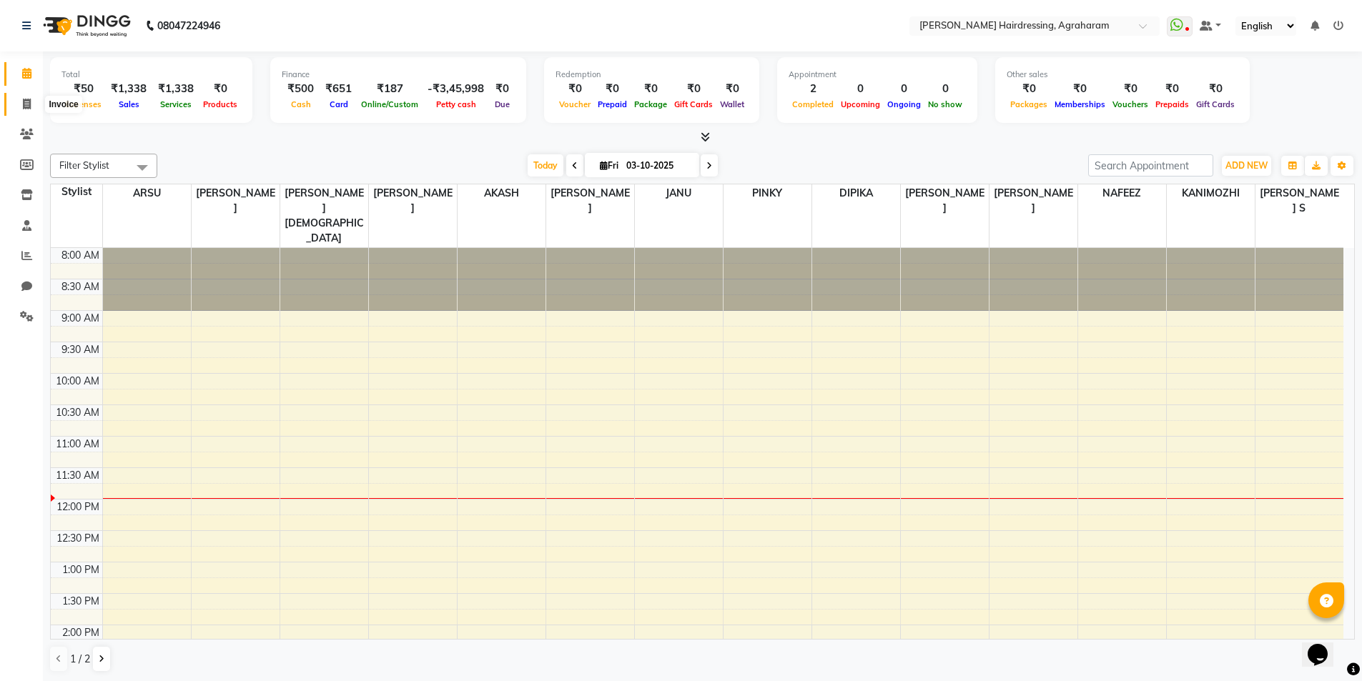
click at [30, 105] on icon at bounding box center [27, 104] width 8 height 11
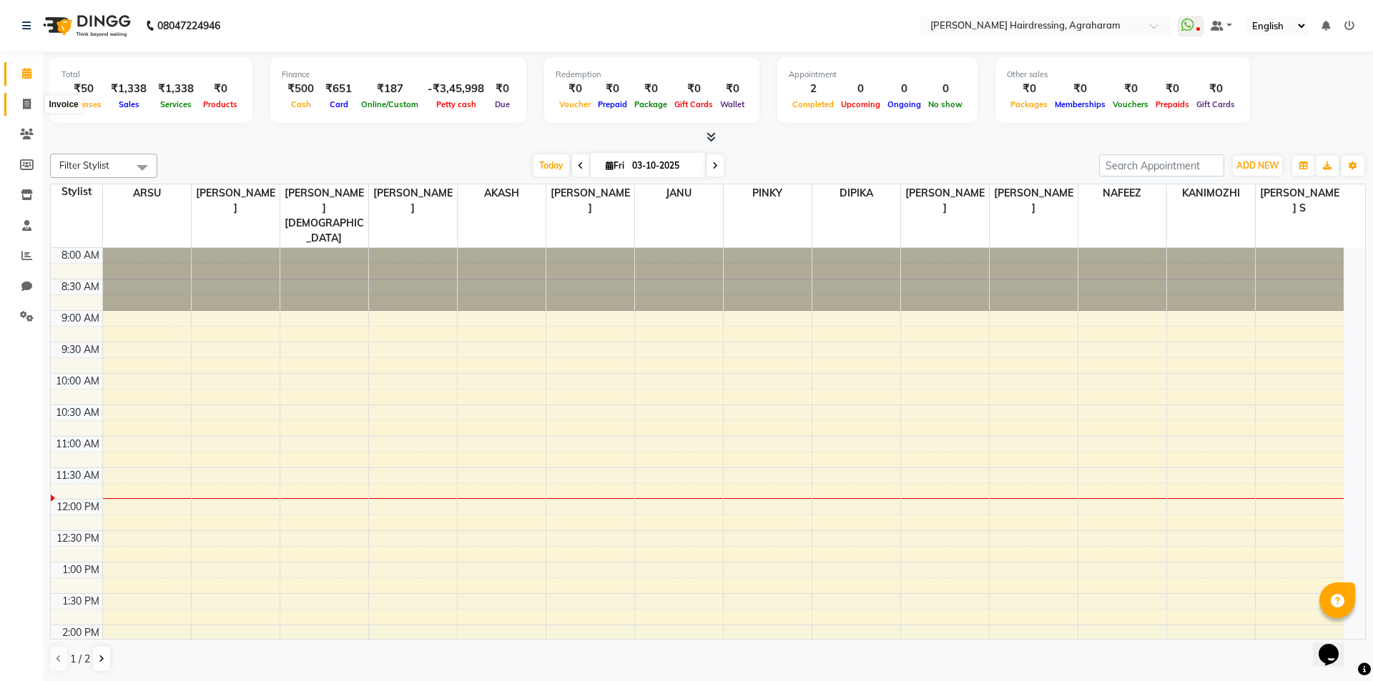
select select "service"
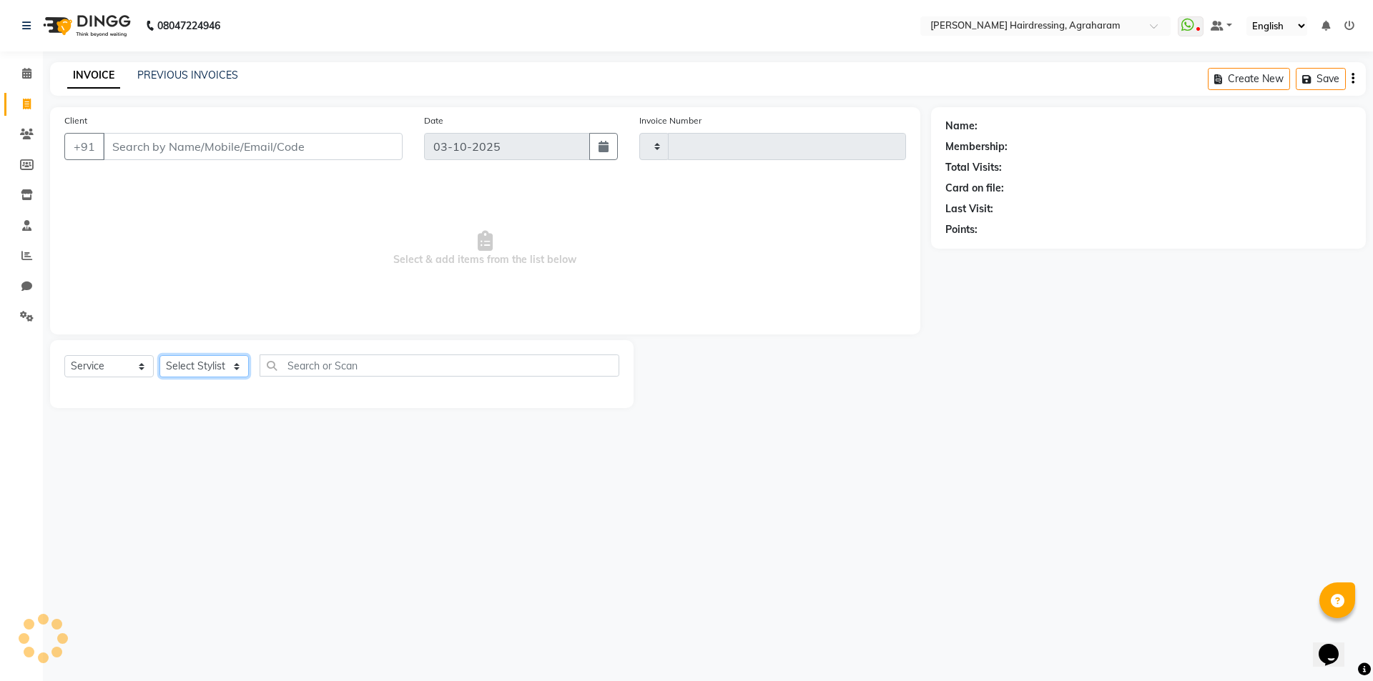
click at [230, 365] on select "Select Stylist" at bounding box center [203, 366] width 89 height 22
type input "3114"
select select "7962"
click at [264, 278] on span "Select & add items from the list below" at bounding box center [485, 248] width 842 height 143
click at [225, 367] on select "Select Stylist [PERSON_NAME] AKASH [PERSON_NAME] [PERSON_NAME] MANAGER [PERSON_…" at bounding box center [222, 366] width 127 height 22
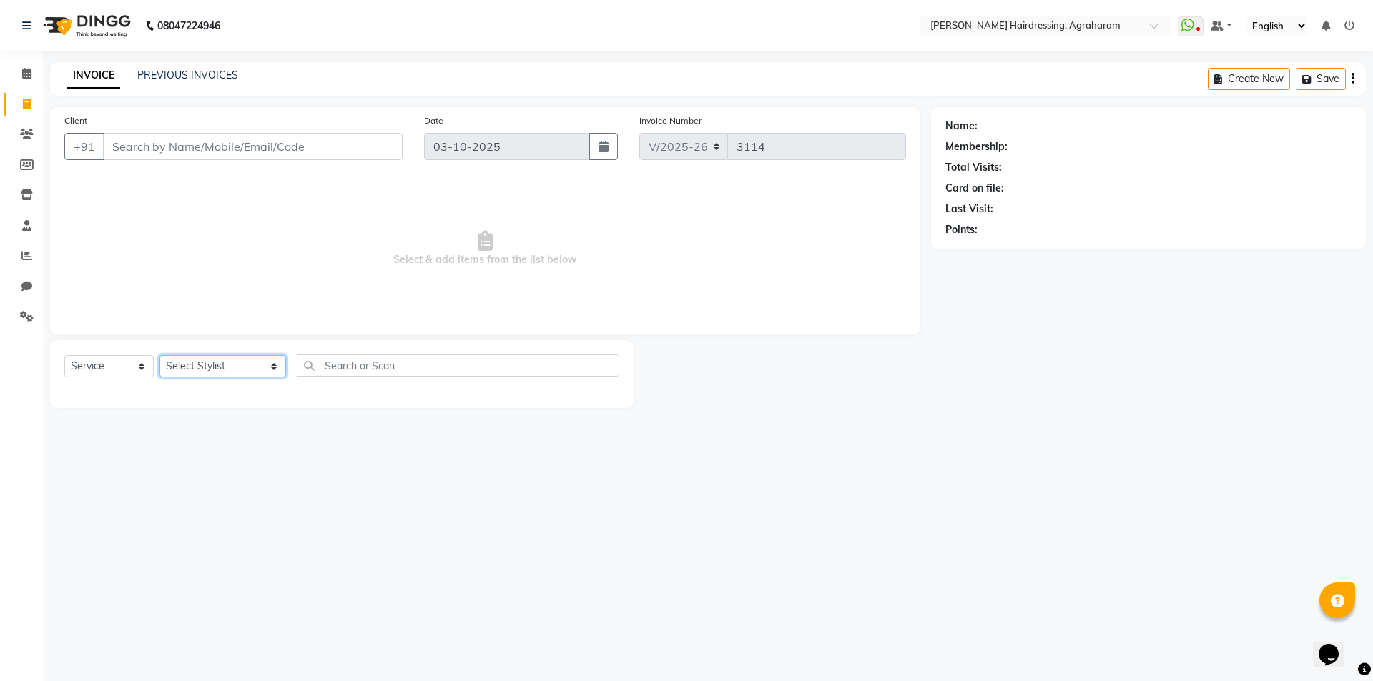
select select "85297"
click at [159, 355] on select "Select Stylist [PERSON_NAME] AKASH [PERSON_NAME] [PERSON_NAME] MANAGER [PERSON_…" at bounding box center [222, 366] width 127 height 22
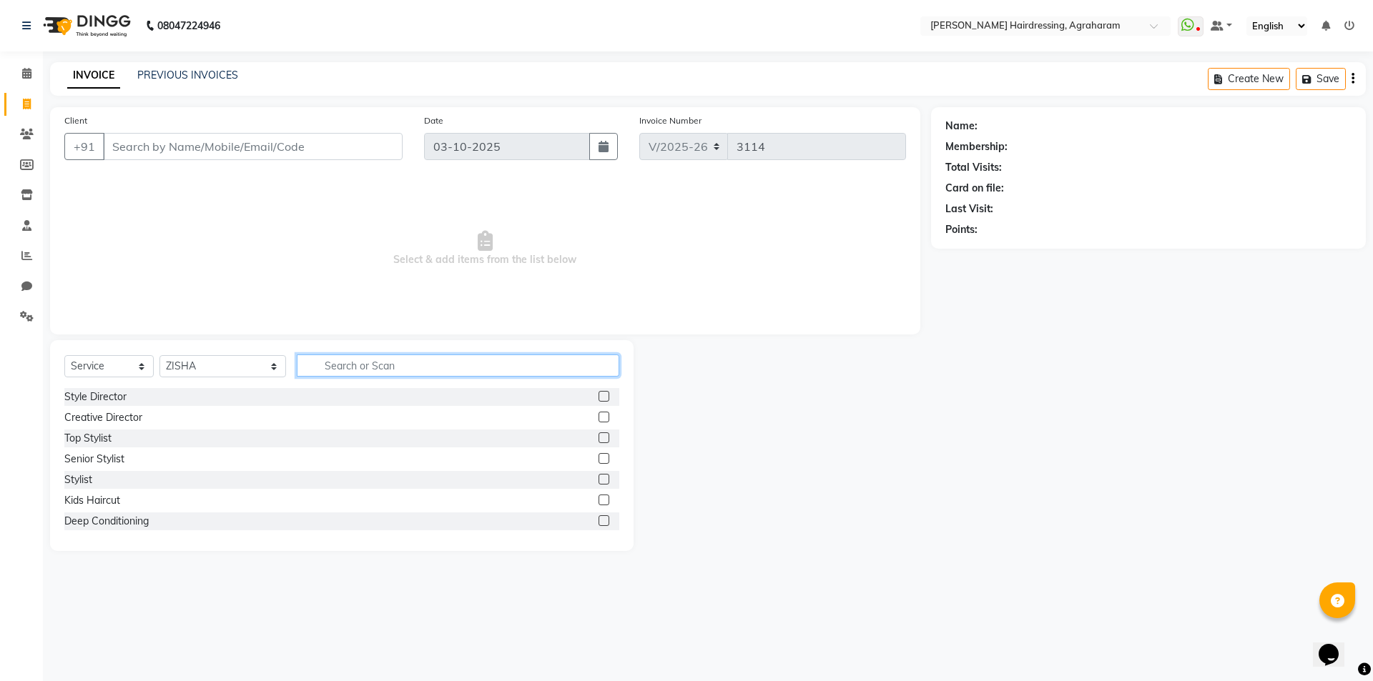
click at [368, 368] on input "text" at bounding box center [458, 366] width 322 height 22
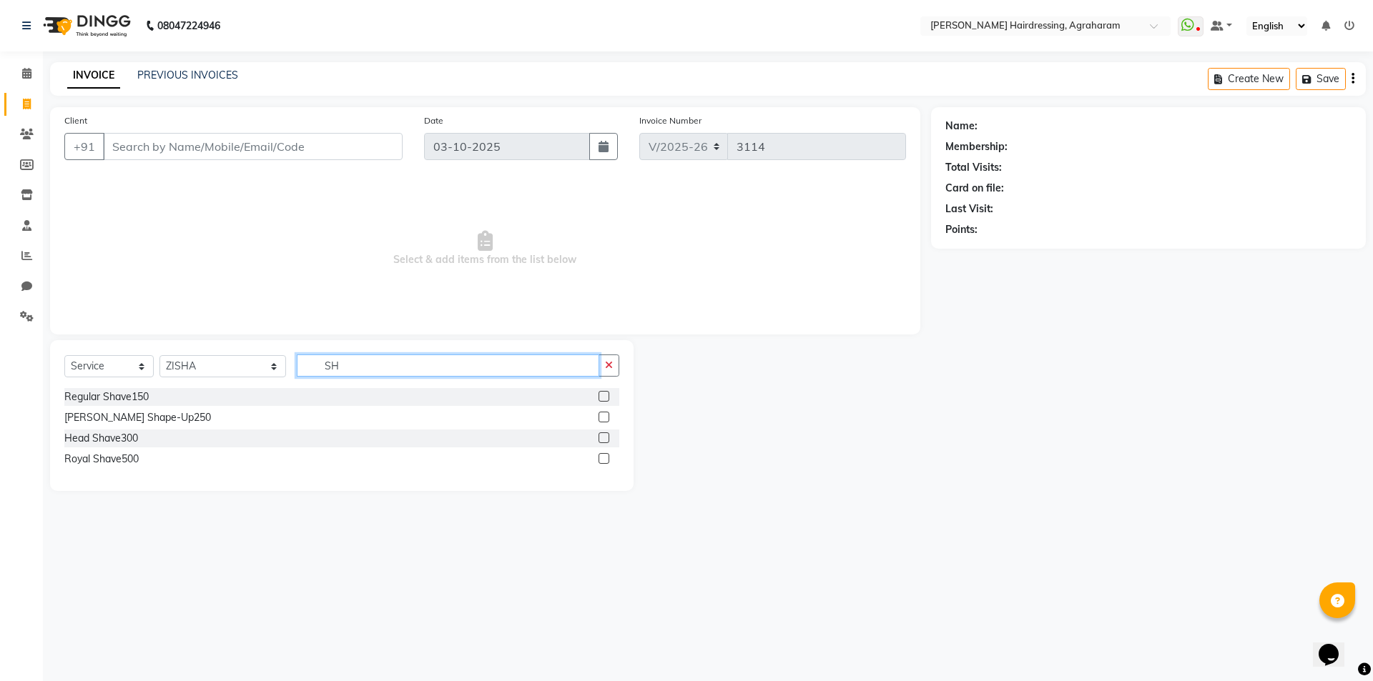
type input "S"
type input "REGU"
click at [604, 395] on label at bounding box center [604, 396] width 11 height 11
click at [604, 395] on input "checkbox" at bounding box center [603, 397] width 9 height 9
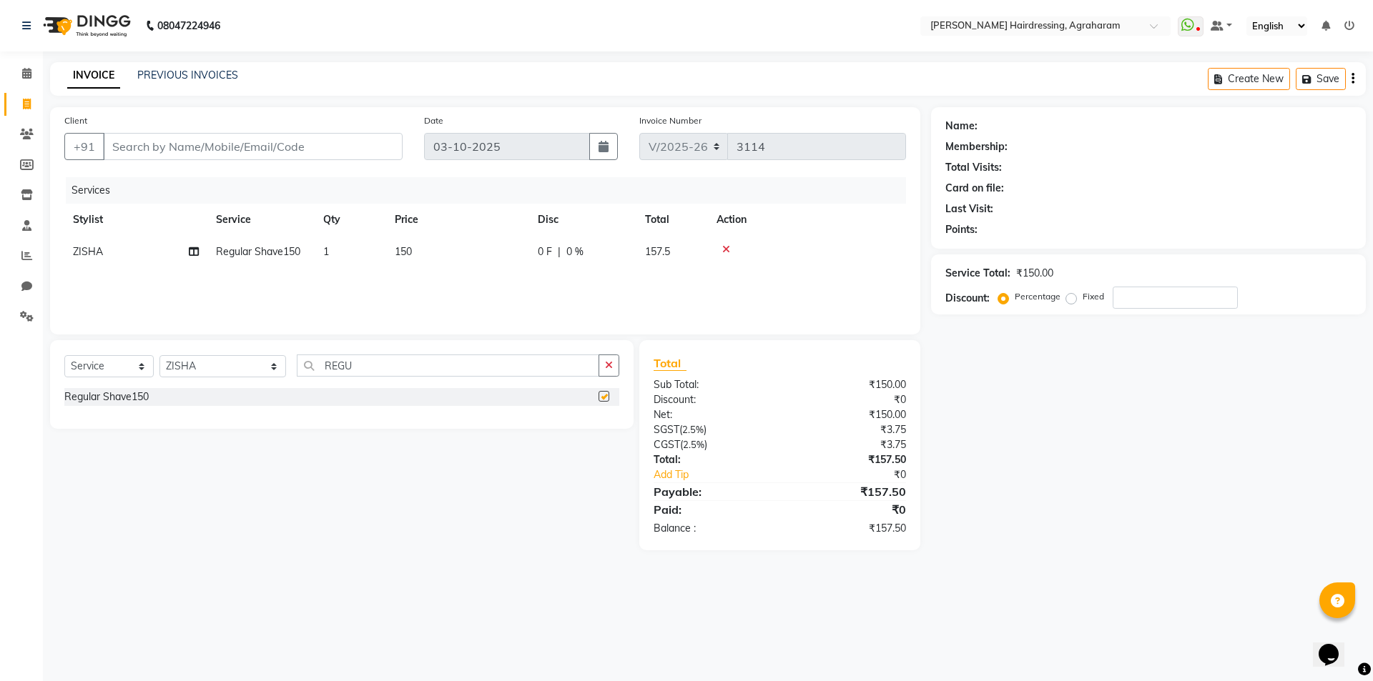
checkbox input "false"
click at [203, 131] on div "Client +91" at bounding box center [234, 142] width 360 height 59
click at [205, 147] on input "Client" at bounding box center [253, 146] width 300 height 27
type input "9"
type input "0"
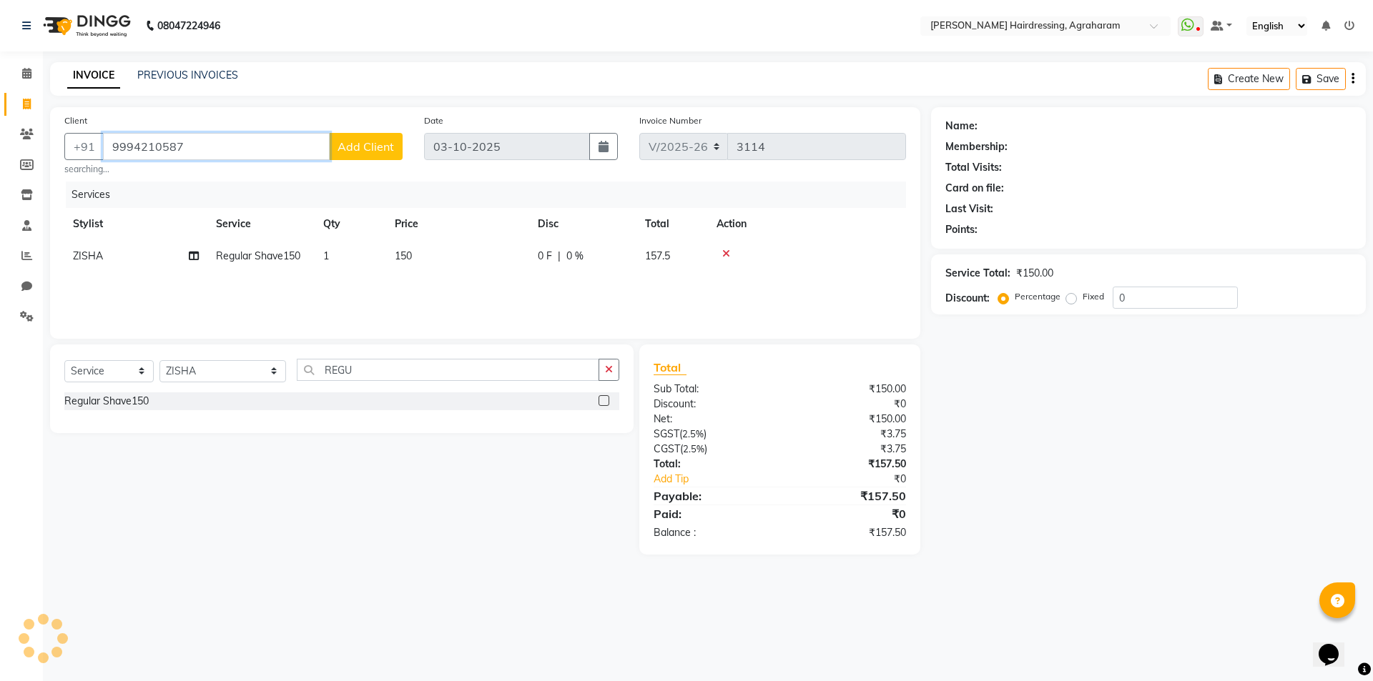
type input "9994210587"
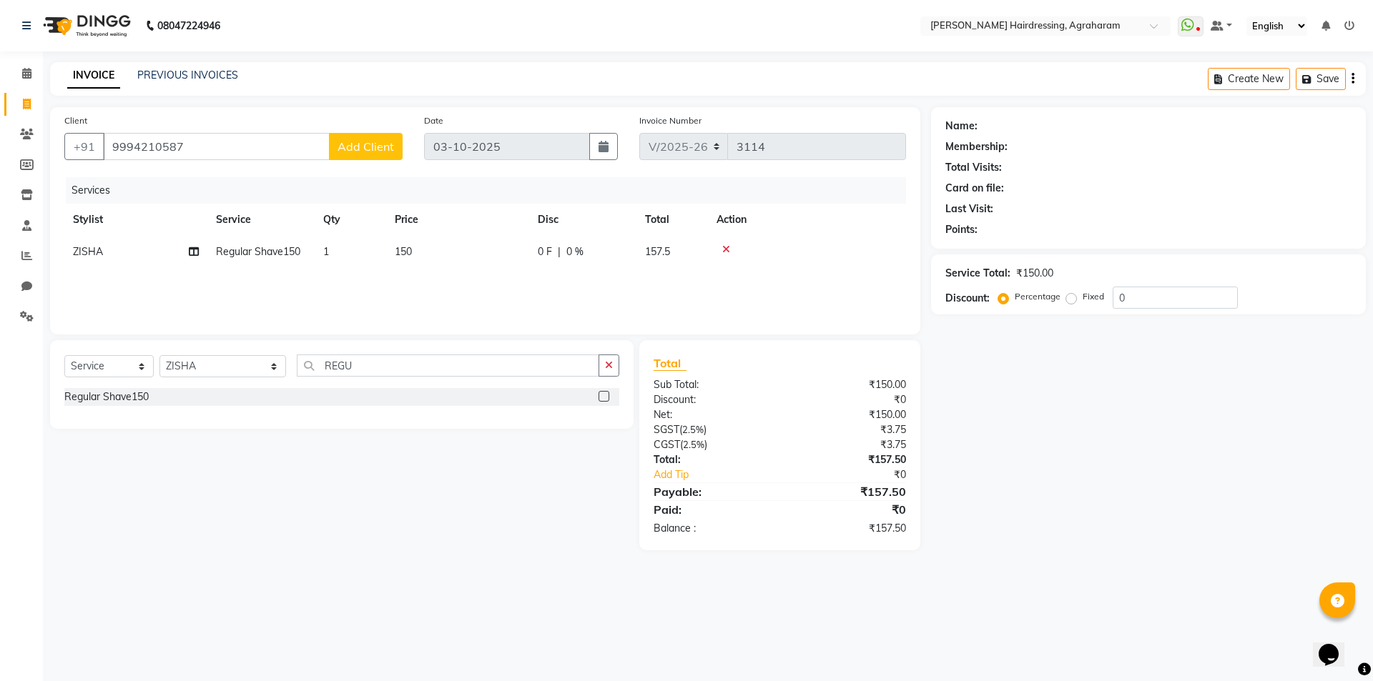
click at [356, 146] on span "Add Client" at bounding box center [366, 146] width 56 height 14
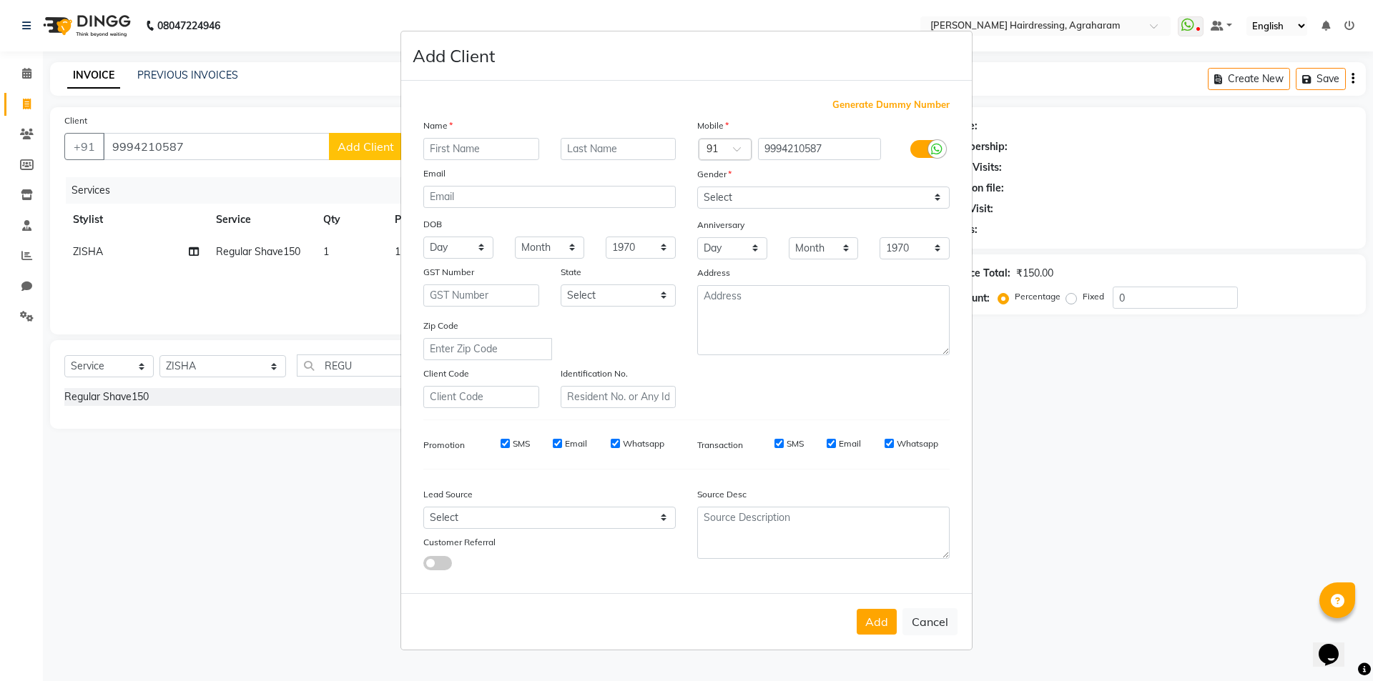
click at [476, 143] on input "text" at bounding box center [481, 149] width 116 height 22
type input "DHINAKARAN"
type input "J"
click at [812, 204] on select "Select Male Female Other Prefer Not To Say" at bounding box center [823, 198] width 252 height 22
select select "male"
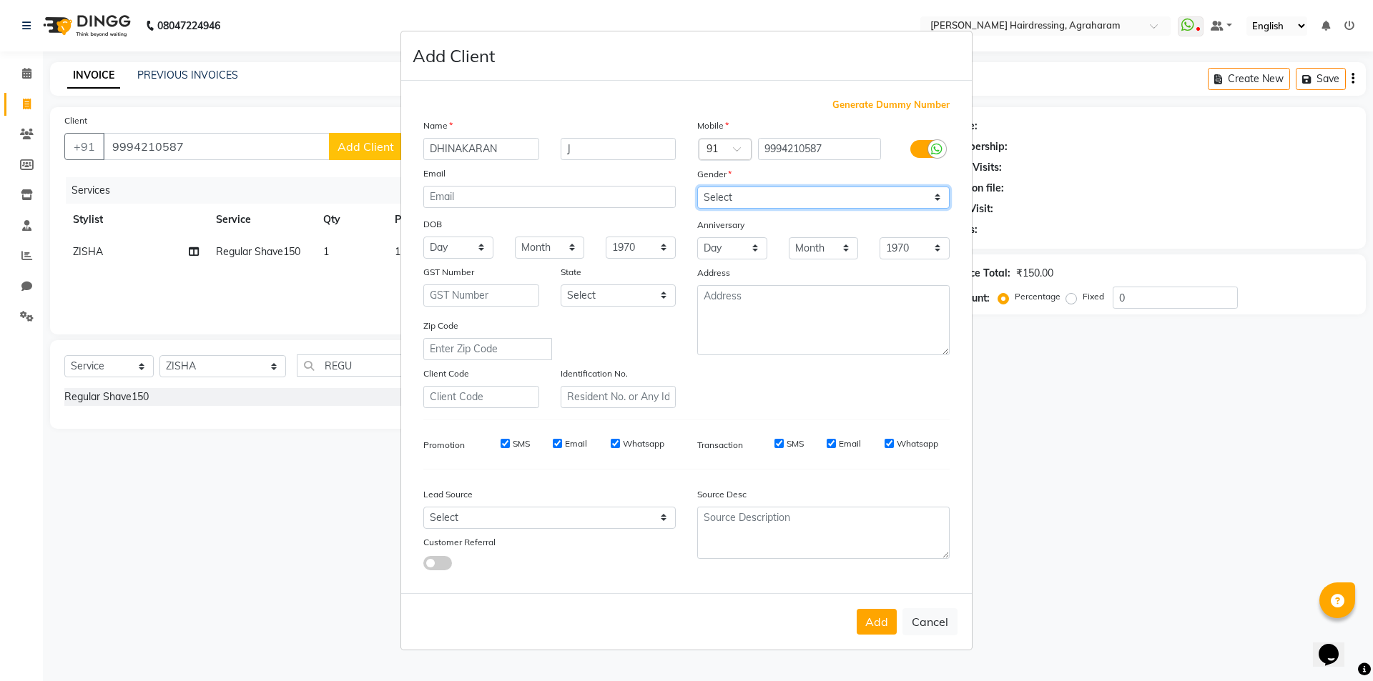
click at [697, 187] on select "Select Male Female Other Prefer Not To Say" at bounding box center [823, 198] width 252 height 22
drag, startPoint x: 659, startPoint y: 528, endPoint x: 656, endPoint y: 506, distance: 23.0
click at [659, 526] on div "Lead Source Select Walk-in Referral Internet Friend Word of Mouth Advertisement…" at bounding box center [550, 525] width 274 height 89
click at [656, 505] on div "Lead Source" at bounding box center [550, 497] width 274 height 20
click at [657, 522] on select "Select Walk-in Referral Internet Friend Word of Mouth Advertisement Facebook Ju…" at bounding box center [549, 518] width 252 height 22
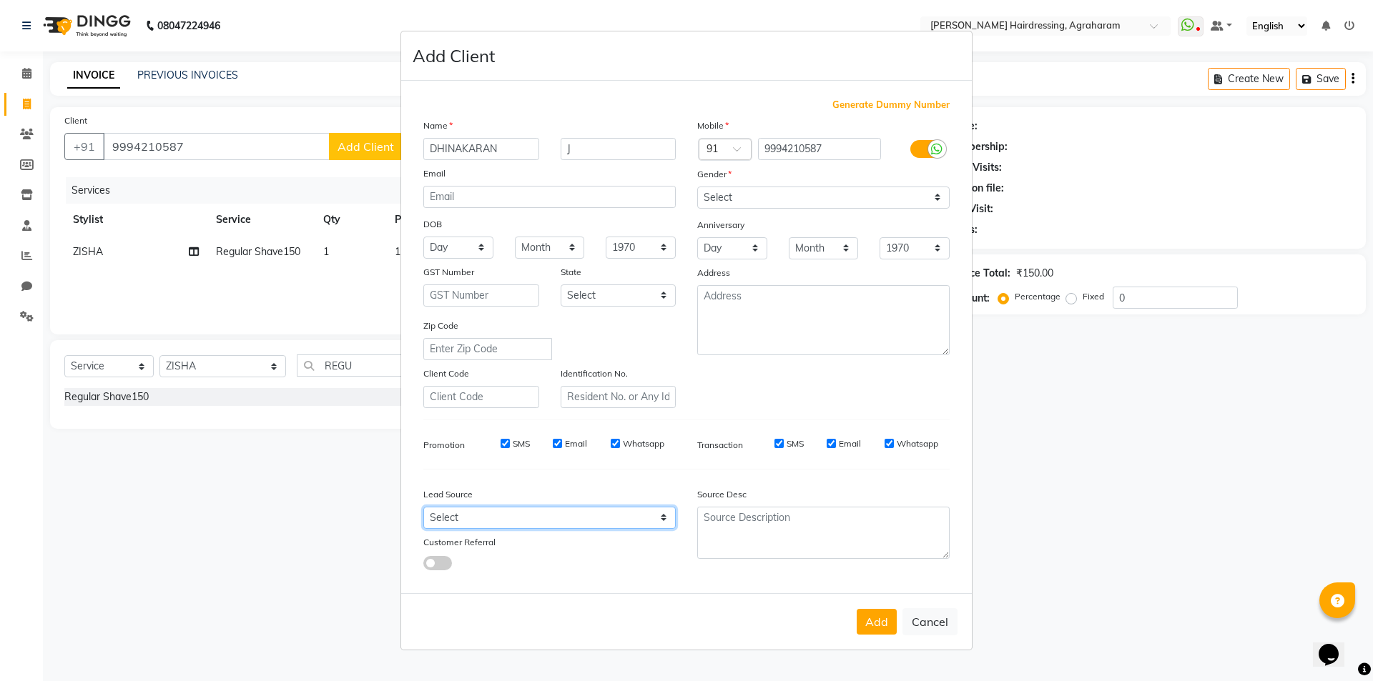
select select "53193"
click at [423, 507] on select "Select Walk-in Referral Internet Friend Word of Mouth Advertisement Facebook Ju…" at bounding box center [549, 518] width 252 height 22
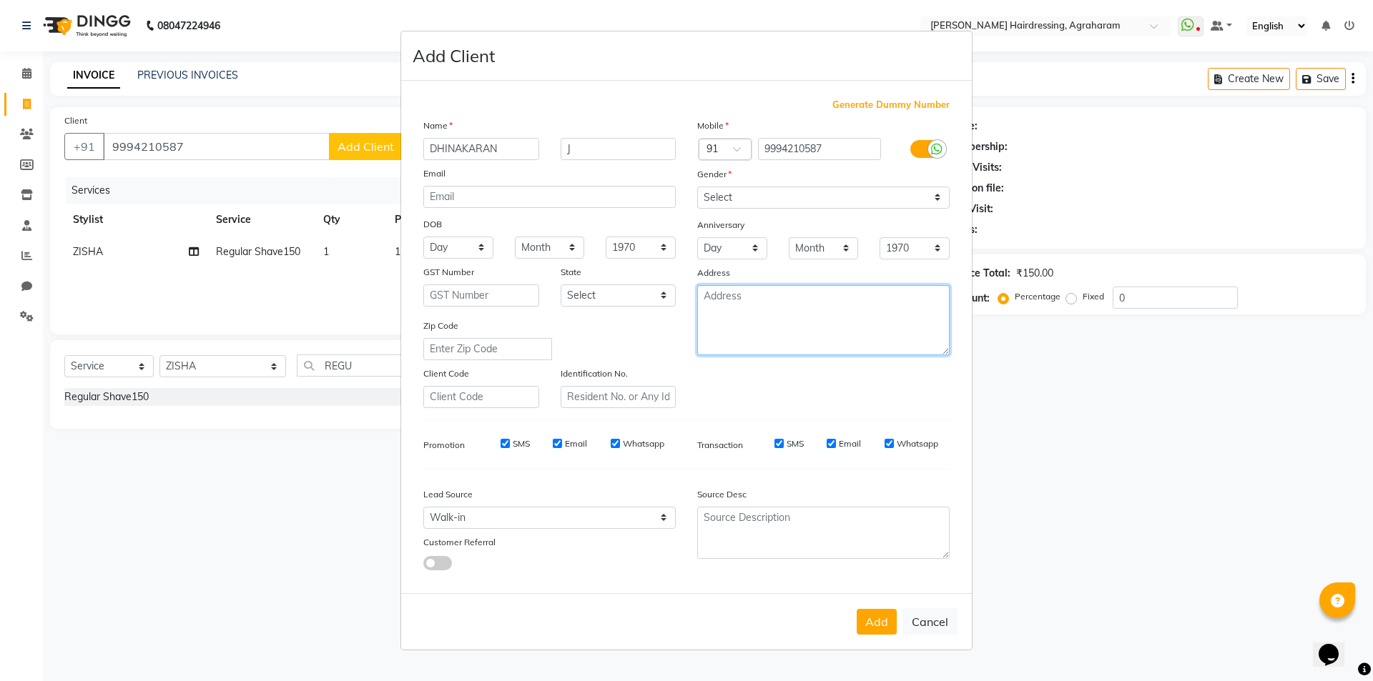
click at [732, 302] on textarea at bounding box center [823, 320] width 252 height 70
type textarea "DINDUGAL-RAILWAYSTATION"
click at [883, 626] on button "Add" at bounding box center [877, 622] width 40 height 26
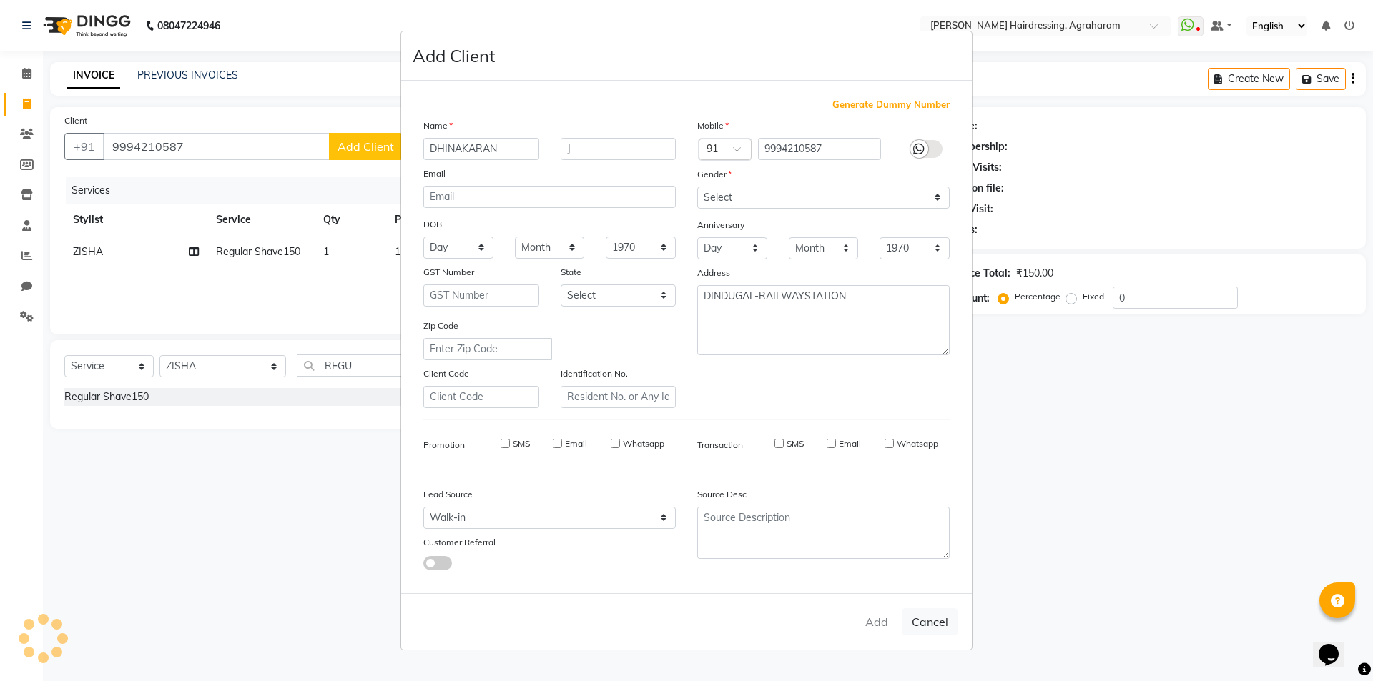
type input "99******87"
select select
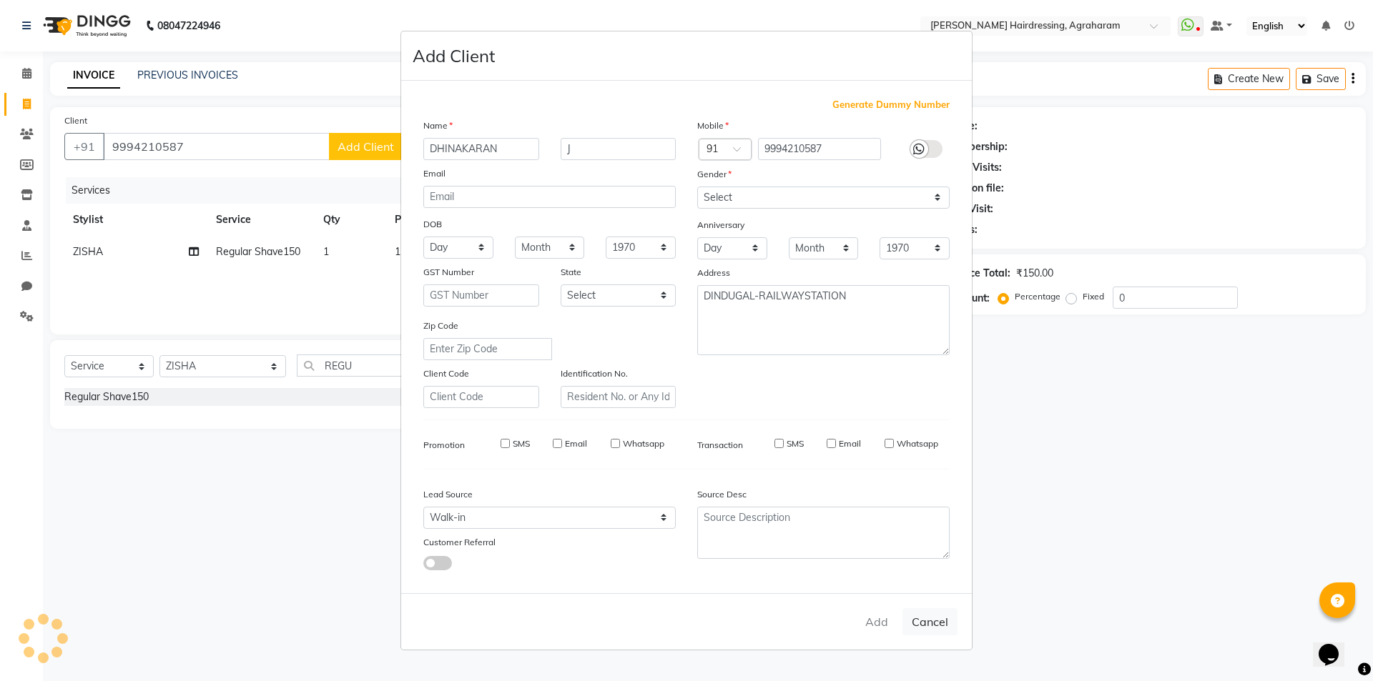
select select
checkbox input "false"
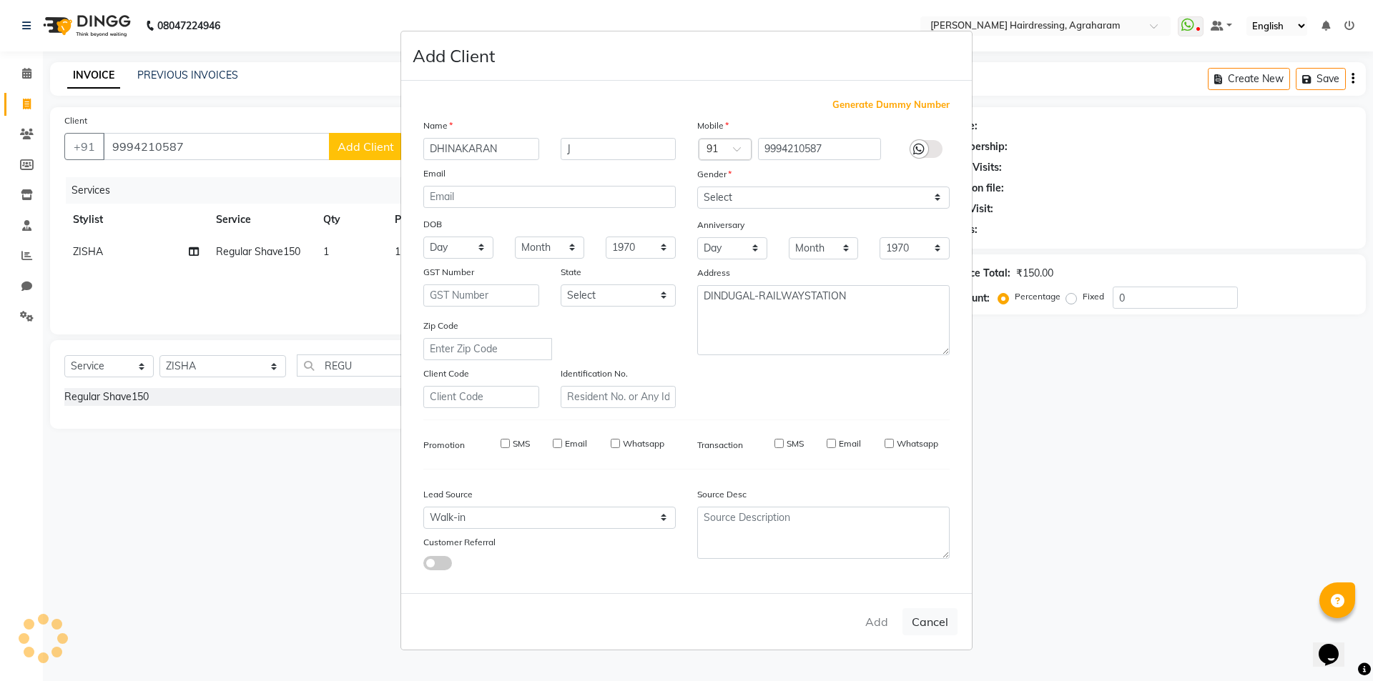
checkbox input "false"
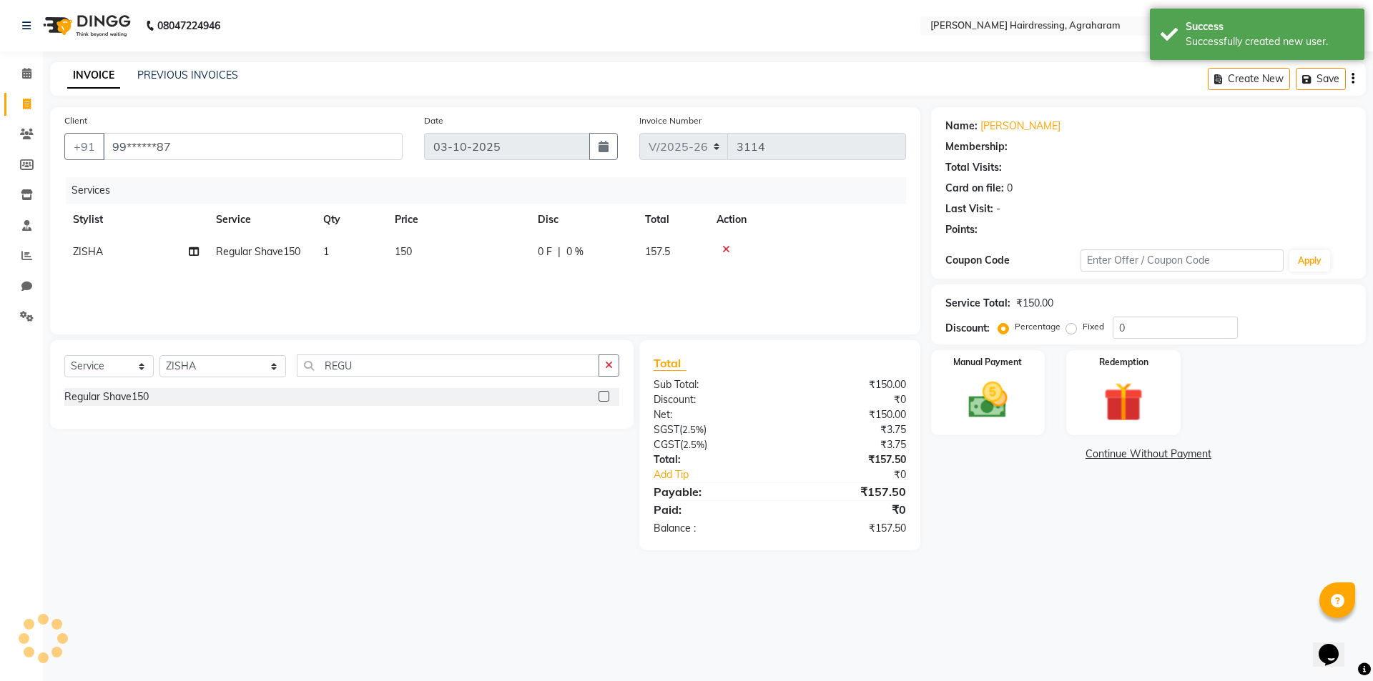
select select "1: Object"
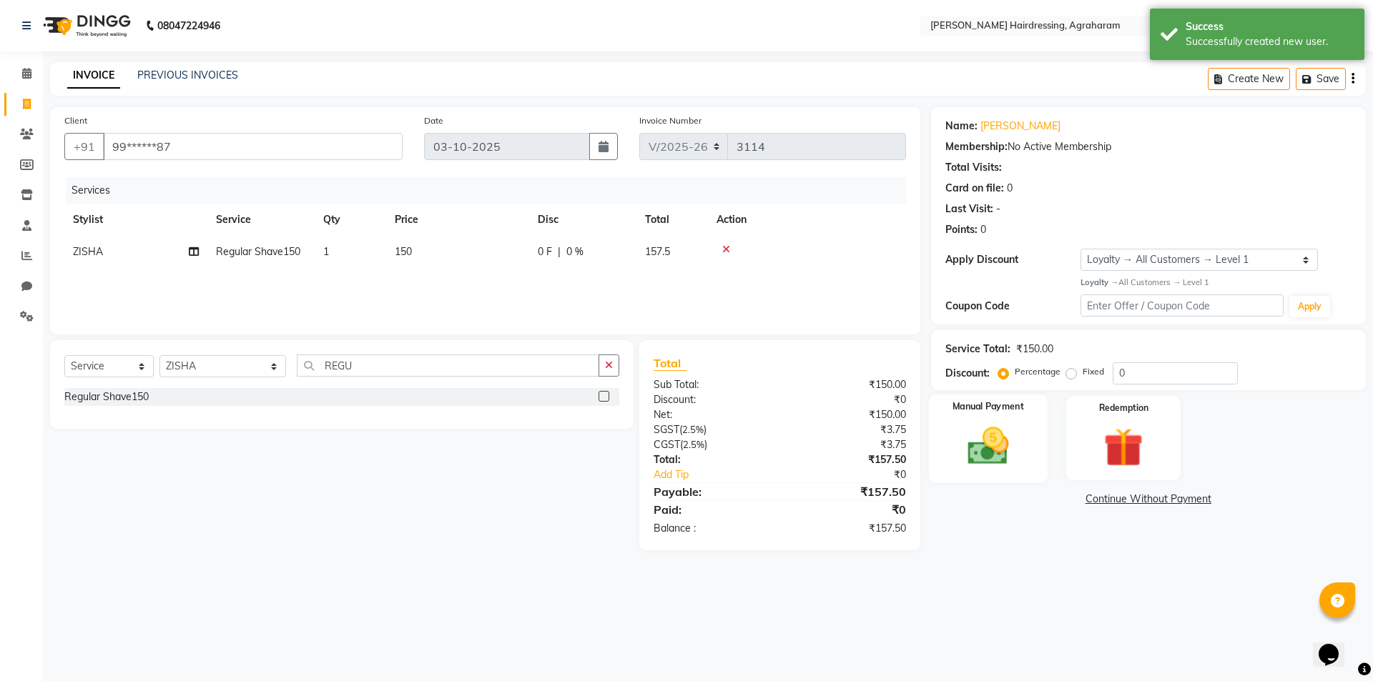
click at [996, 461] on img at bounding box center [988, 446] width 67 height 47
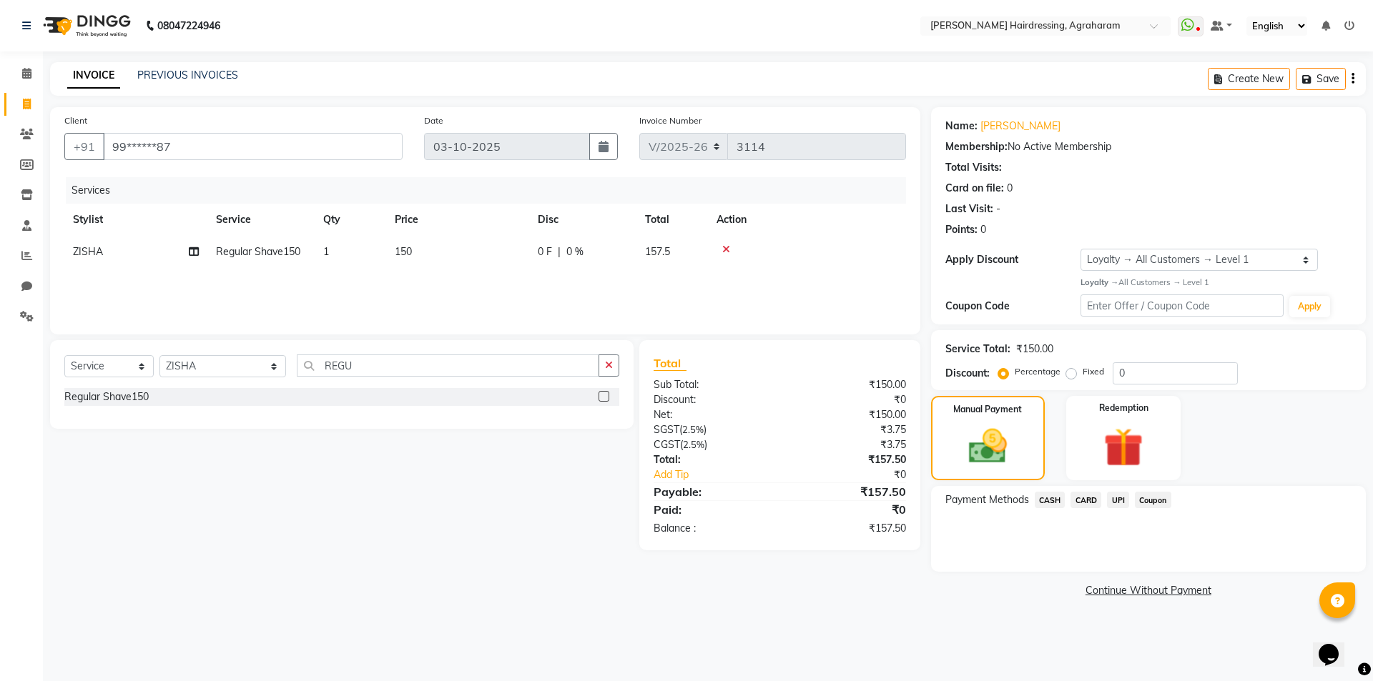
click at [1116, 502] on span "UPI" at bounding box center [1118, 500] width 22 height 16
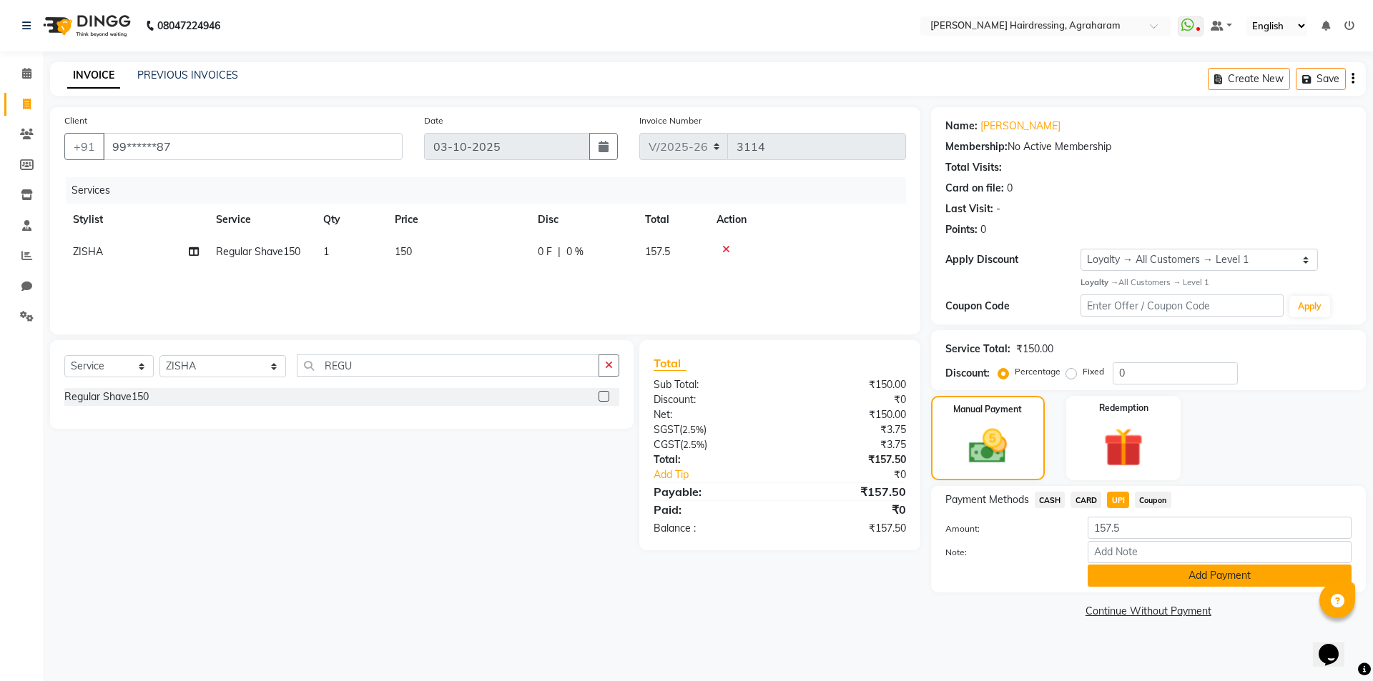
click at [1212, 582] on button "Add Payment" at bounding box center [1220, 576] width 264 height 22
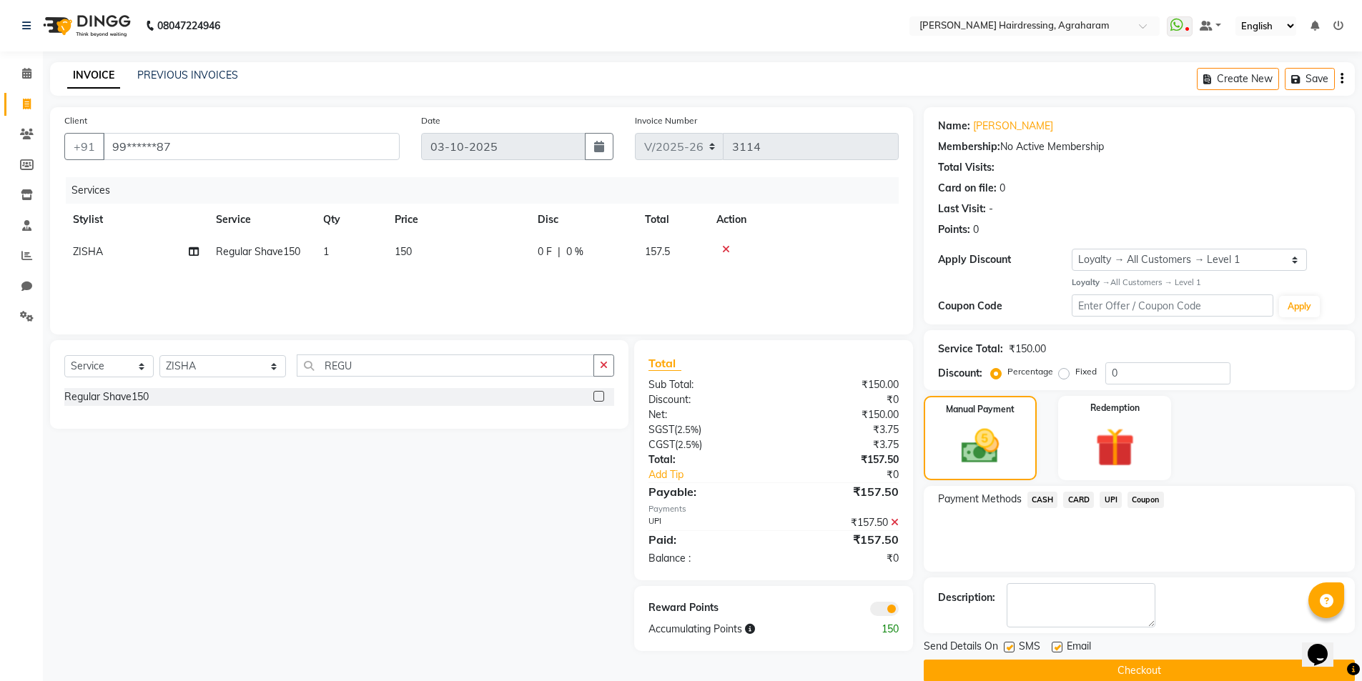
click at [1143, 667] on button "Checkout" at bounding box center [1139, 671] width 431 height 22
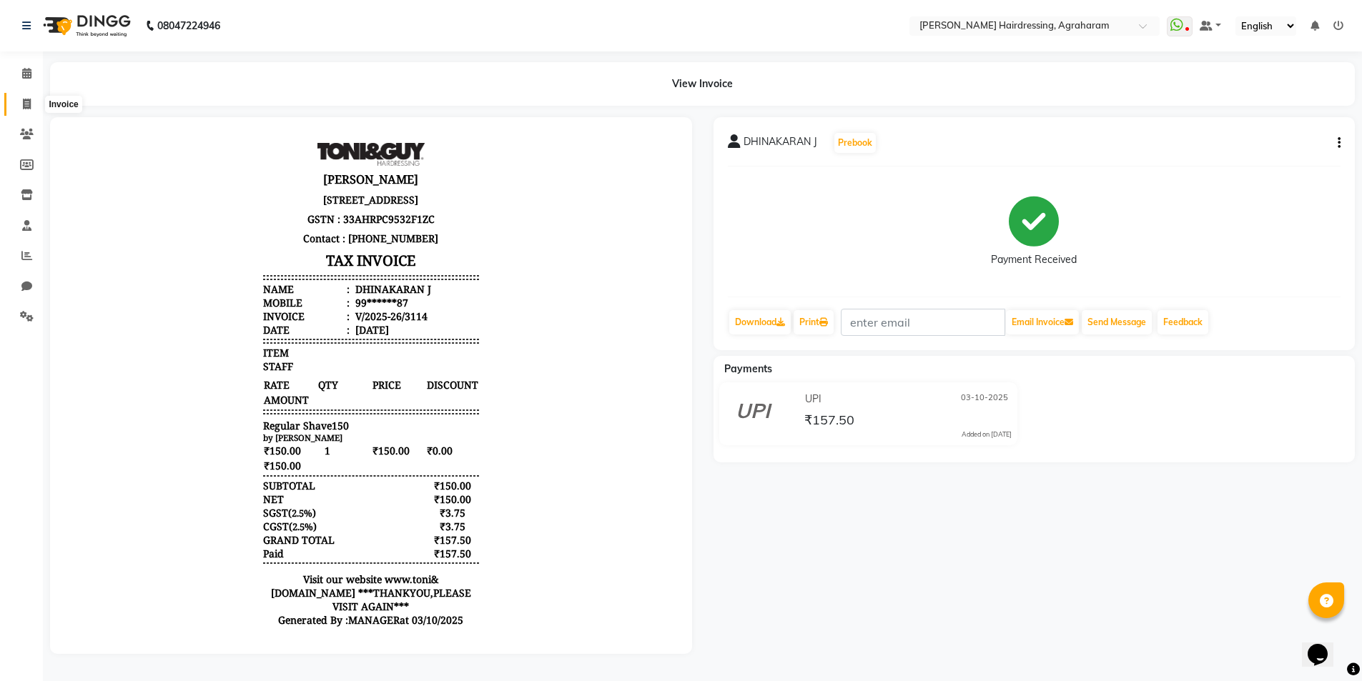
drag, startPoint x: 34, startPoint y: 104, endPoint x: 44, endPoint y: 101, distance: 11.3
click at [33, 104] on span at bounding box center [26, 105] width 25 height 16
select select "7962"
select select "service"
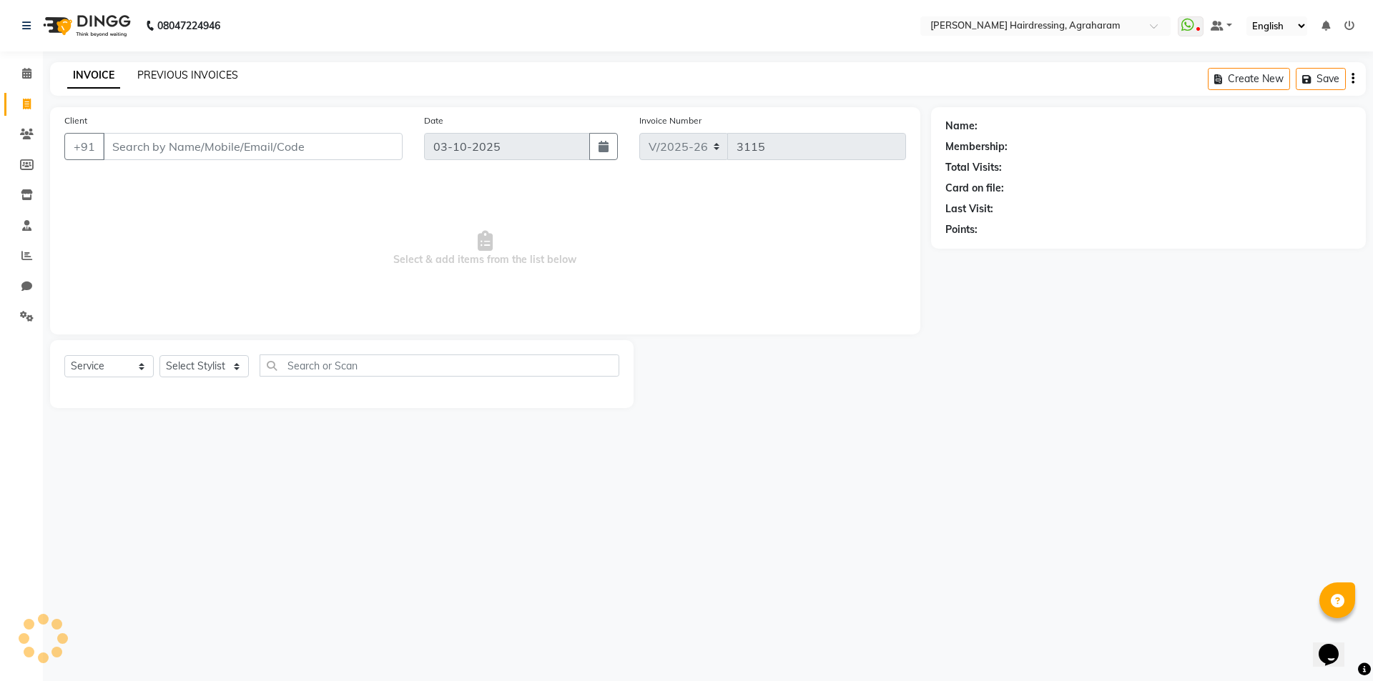
click at [187, 77] on link "PREVIOUS INVOICES" at bounding box center [187, 75] width 101 height 13
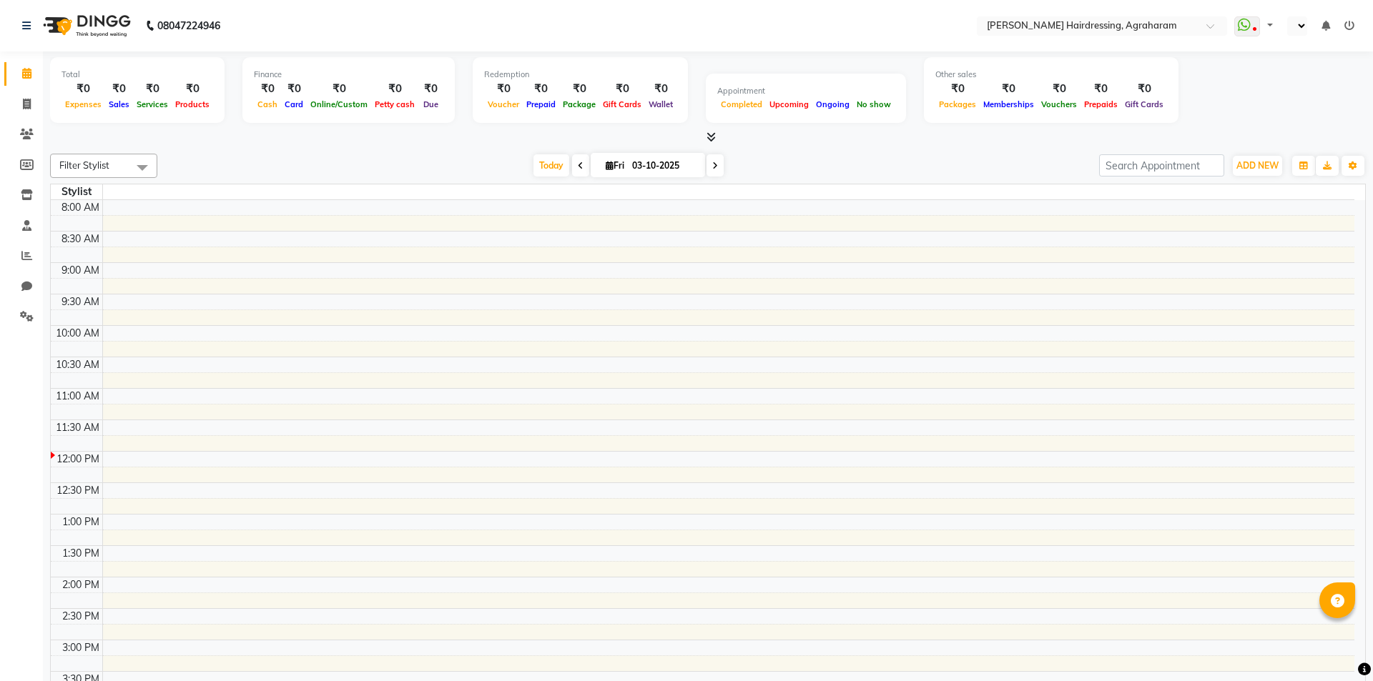
select select "en"
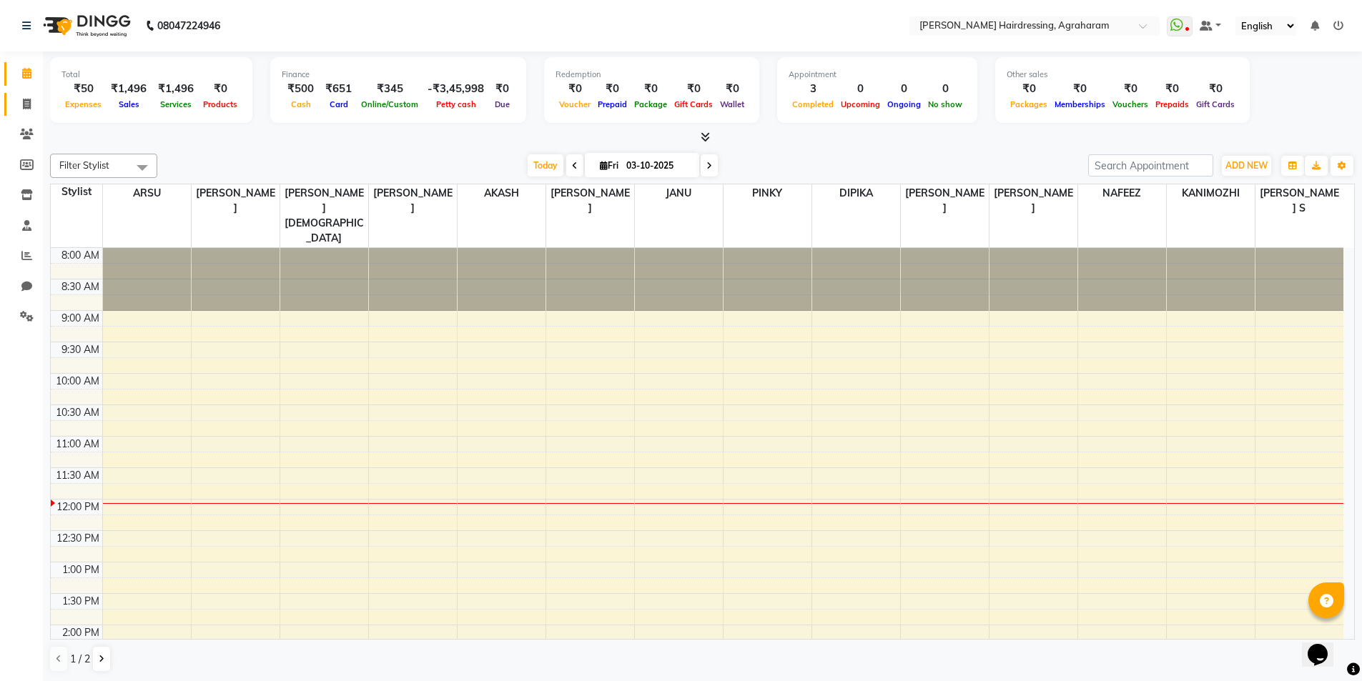
click at [28, 109] on span at bounding box center [26, 105] width 25 height 16
select select "service"
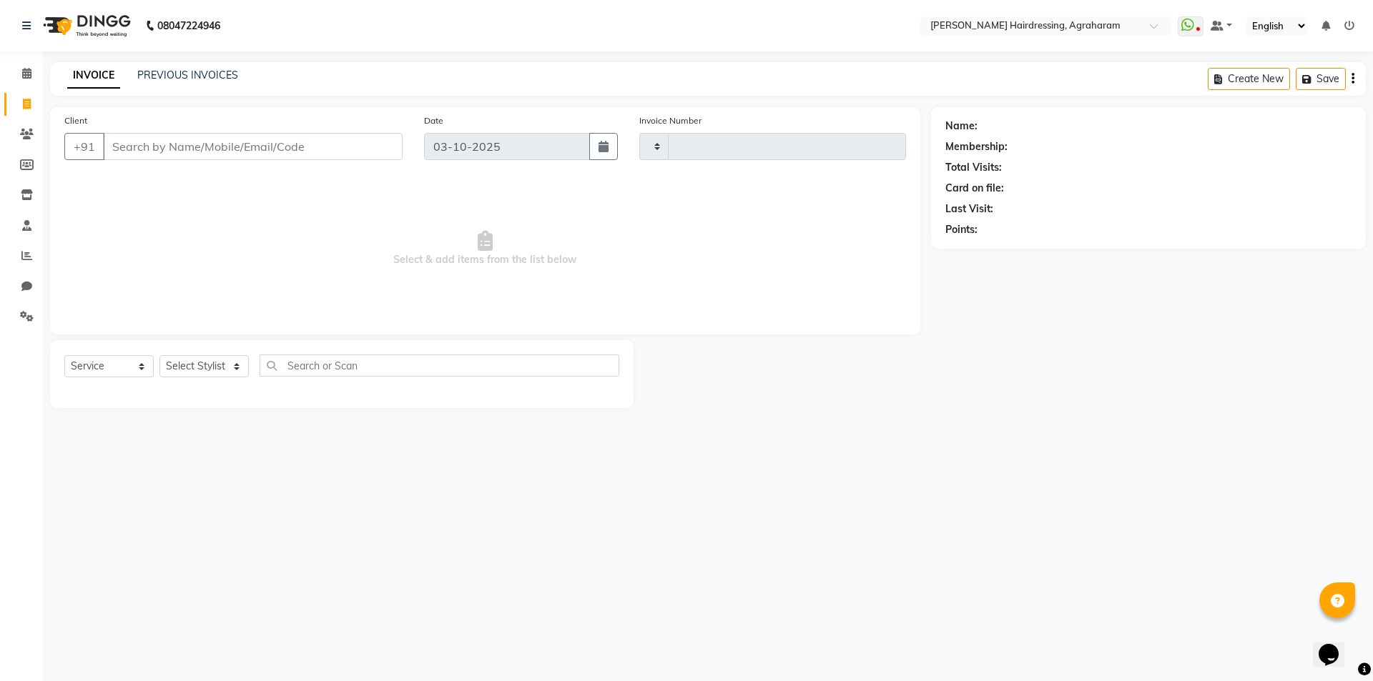
type input "3115"
select select "7962"
click at [234, 371] on select "Select Stylist [PERSON_NAME] AKASH [PERSON_NAME] [PERSON_NAME] MANAGER [PERSON_…" at bounding box center [222, 366] width 127 height 22
select select "72526"
click at [159, 355] on select "Select Stylist [PERSON_NAME] AKASH [PERSON_NAME] [PERSON_NAME] MANAGER [PERSON_…" at bounding box center [222, 366] width 127 height 22
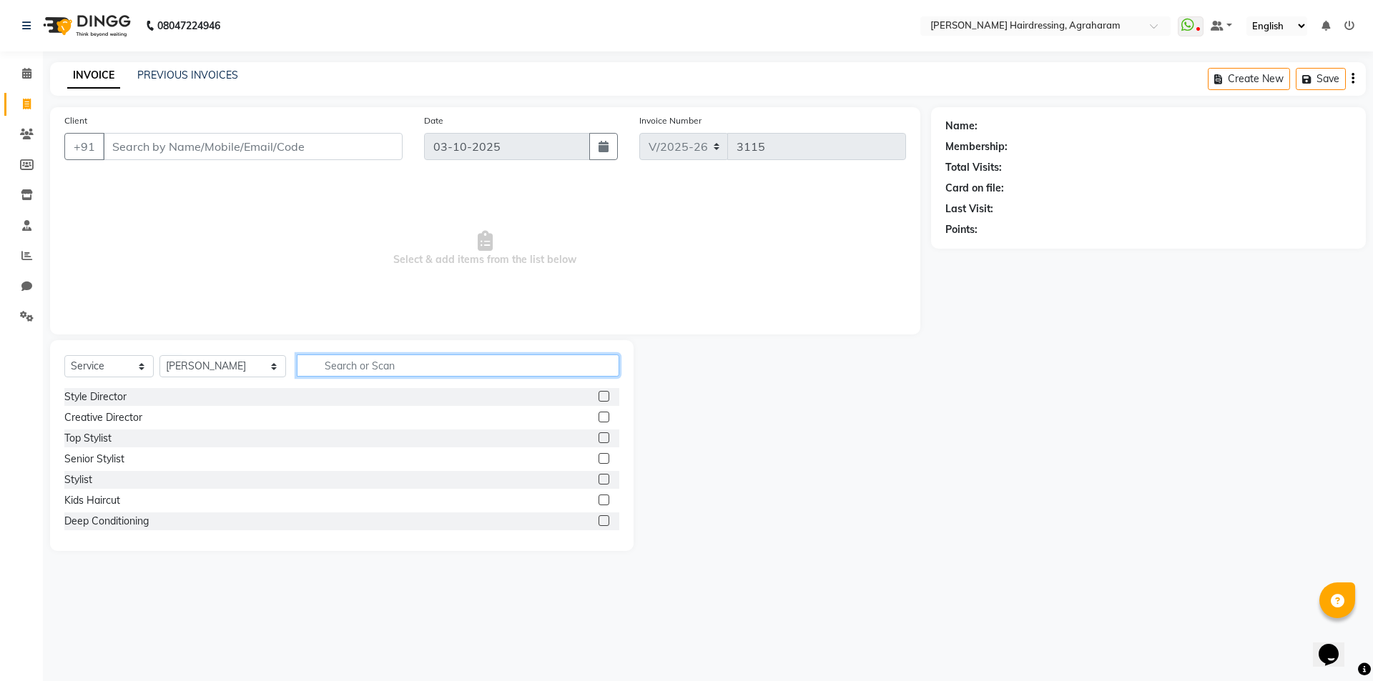
click at [315, 356] on input "text" at bounding box center [458, 366] width 322 height 22
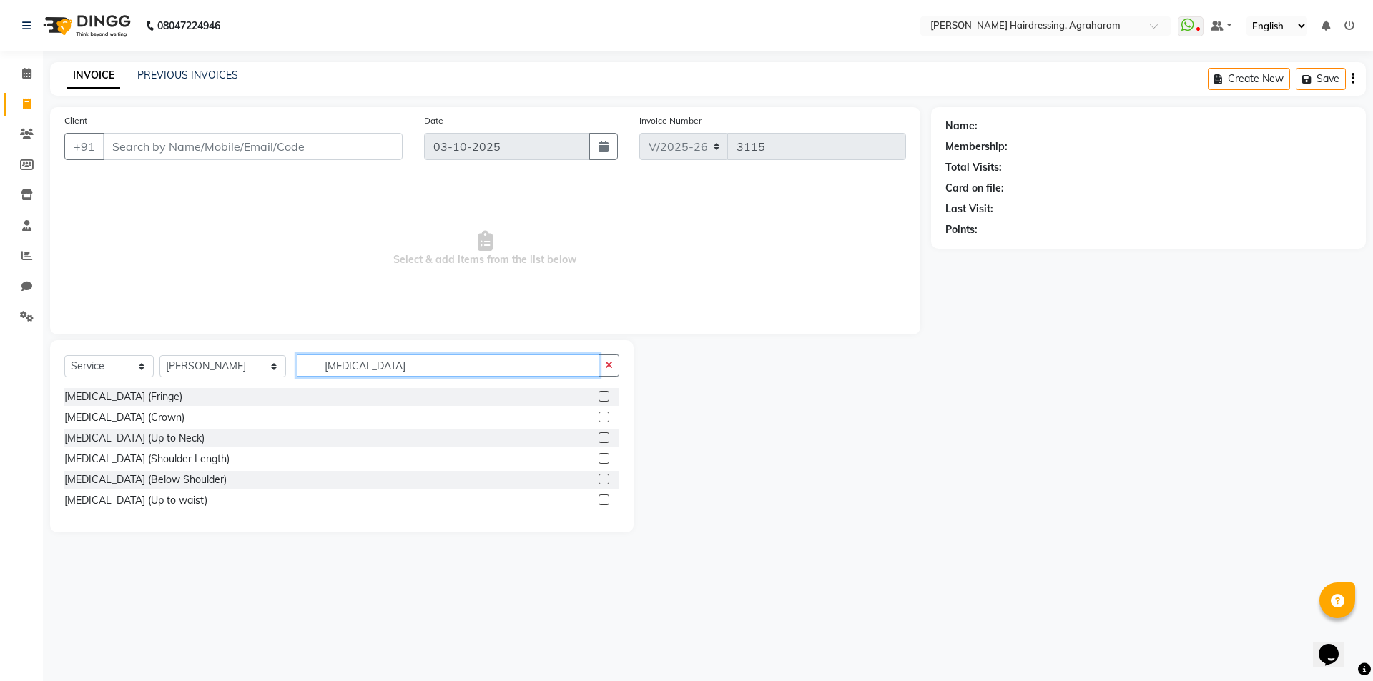
type input "[MEDICAL_DATA]"
click at [603, 420] on label at bounding box center [604, 417] width 11 height 11
click at [603, 420] on input "checkbox" at bounding box center [603, 417] width 9 height 9
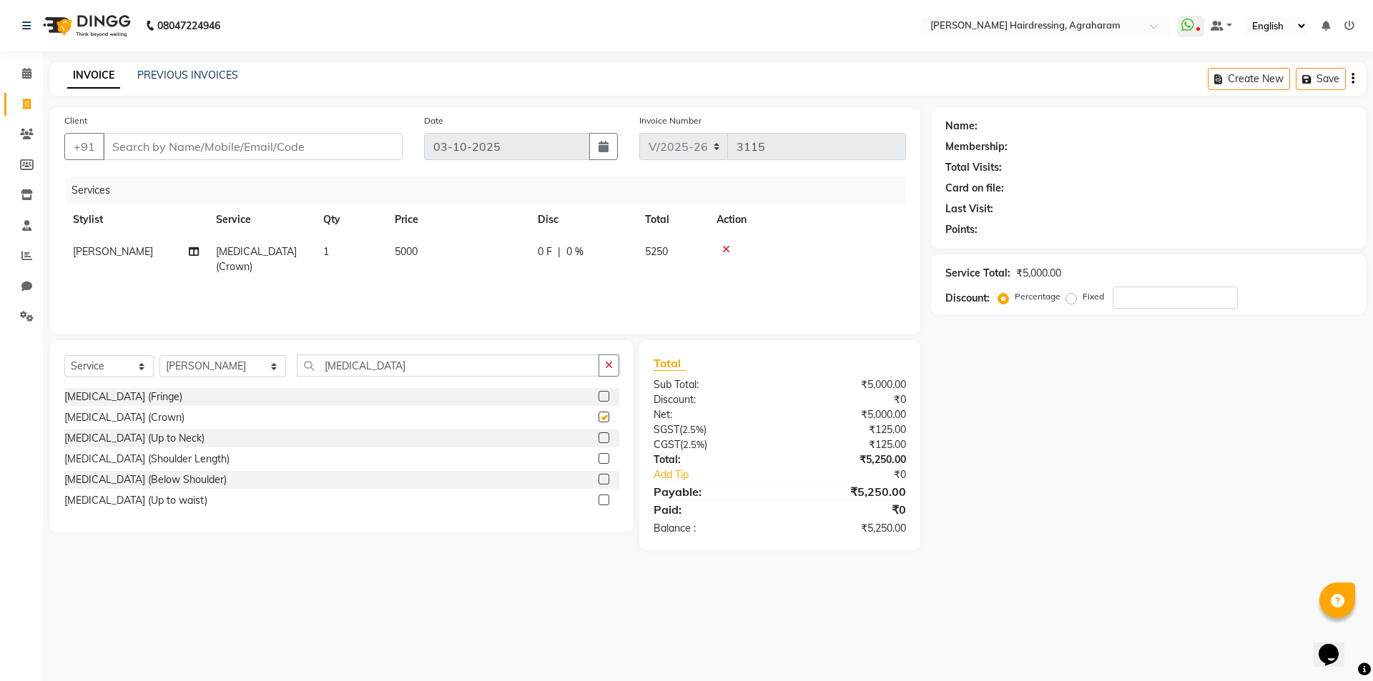
checkbox input "false"
click at [729, 247] on icon at bounding box center [726, 250] width 8 height 10
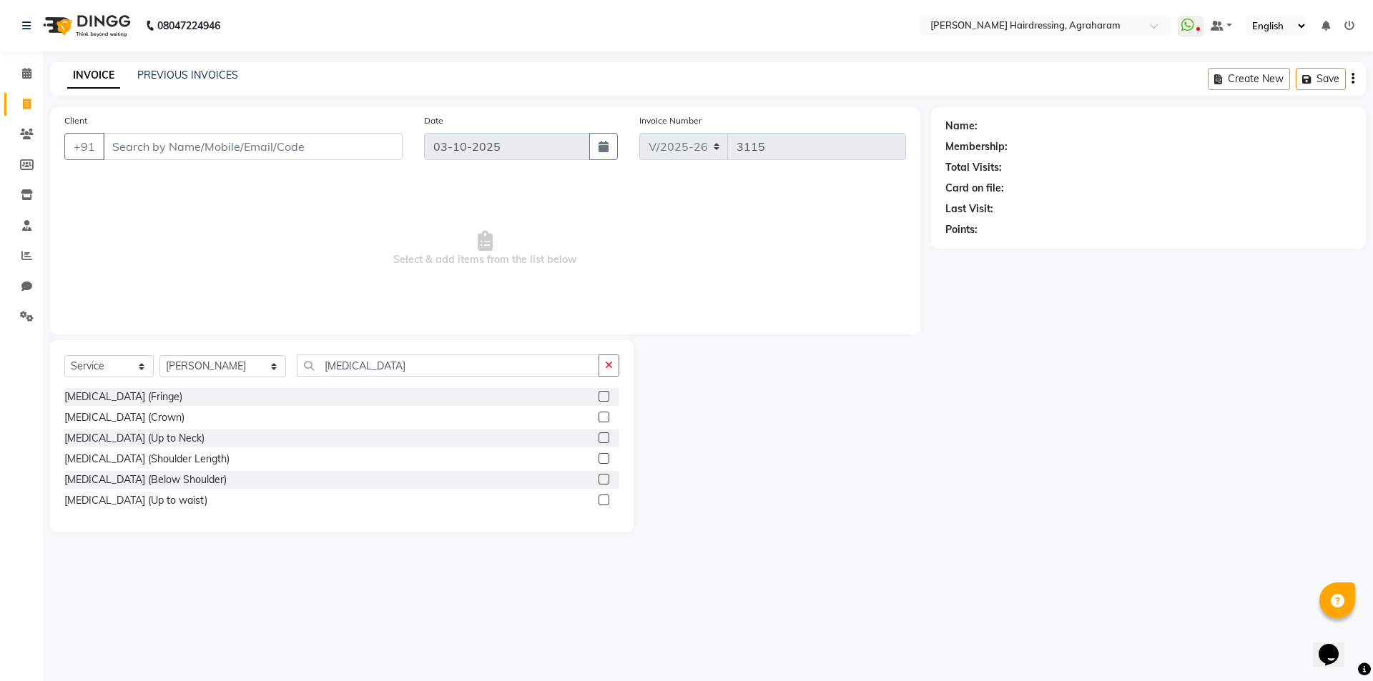
click at [600, 439] on label at bounding box center [604, 438] width 11 height 11
click at [600, 439] on input "checkbox" at bounding box center [603, 438] width 9 height 9
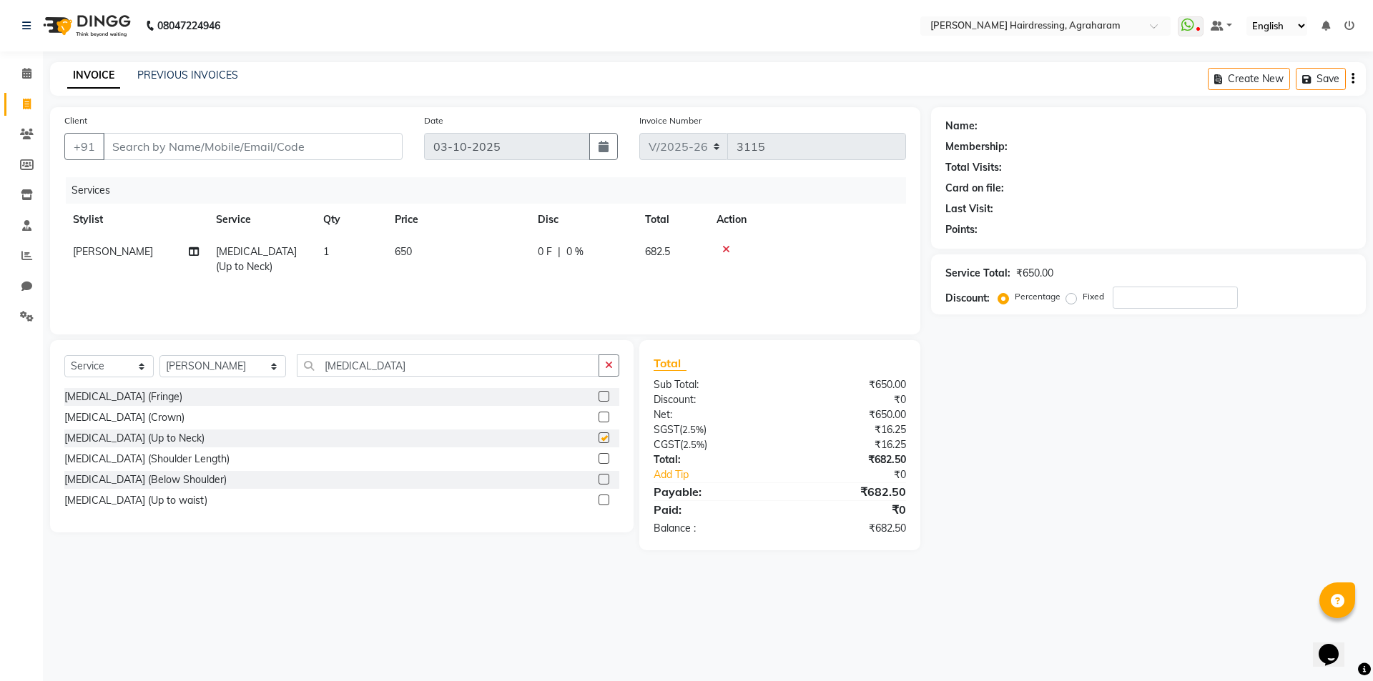
checkbox input "false"
click at [604, 461] on label at bounding box center [604, 458] width 11 height 11
click at [604, 461] on input "checkbox" at bounding box center [603, 459] width 9 height 9
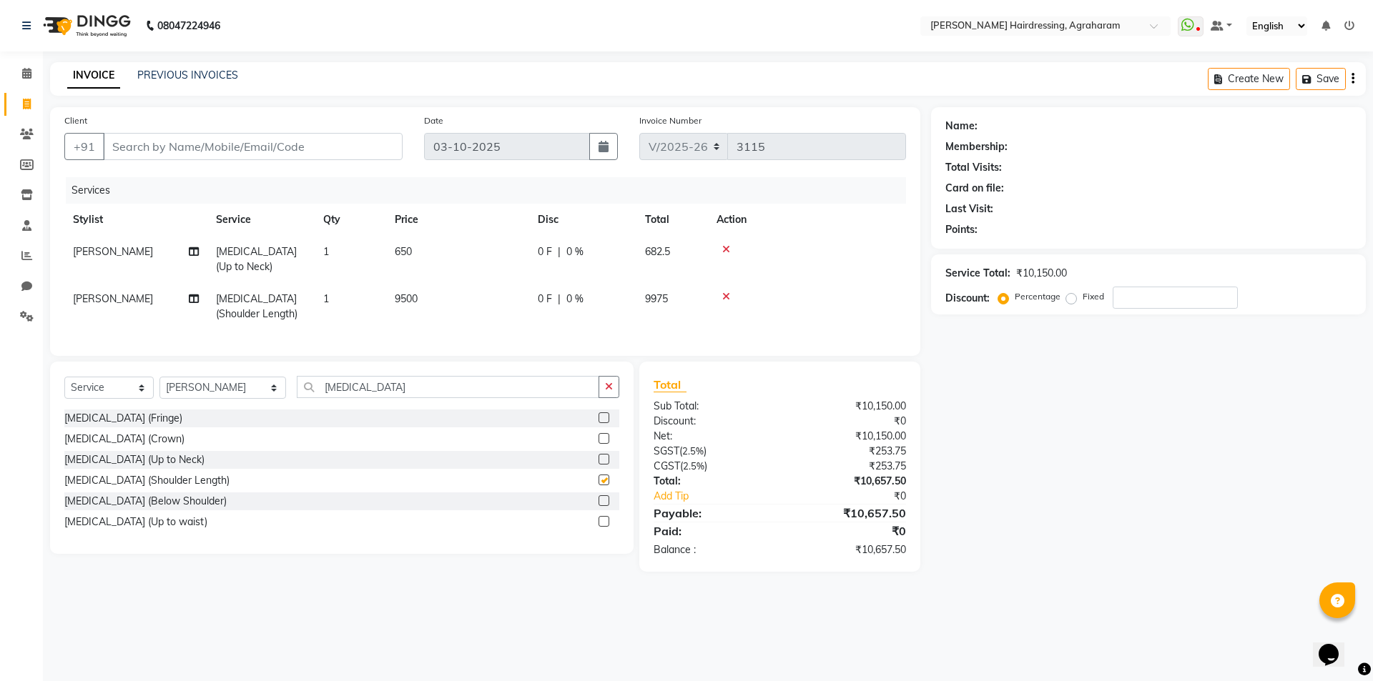
checkbox input "false"
click at [729, 245] on icon at bounding box center [726, 250] width 8 height 10
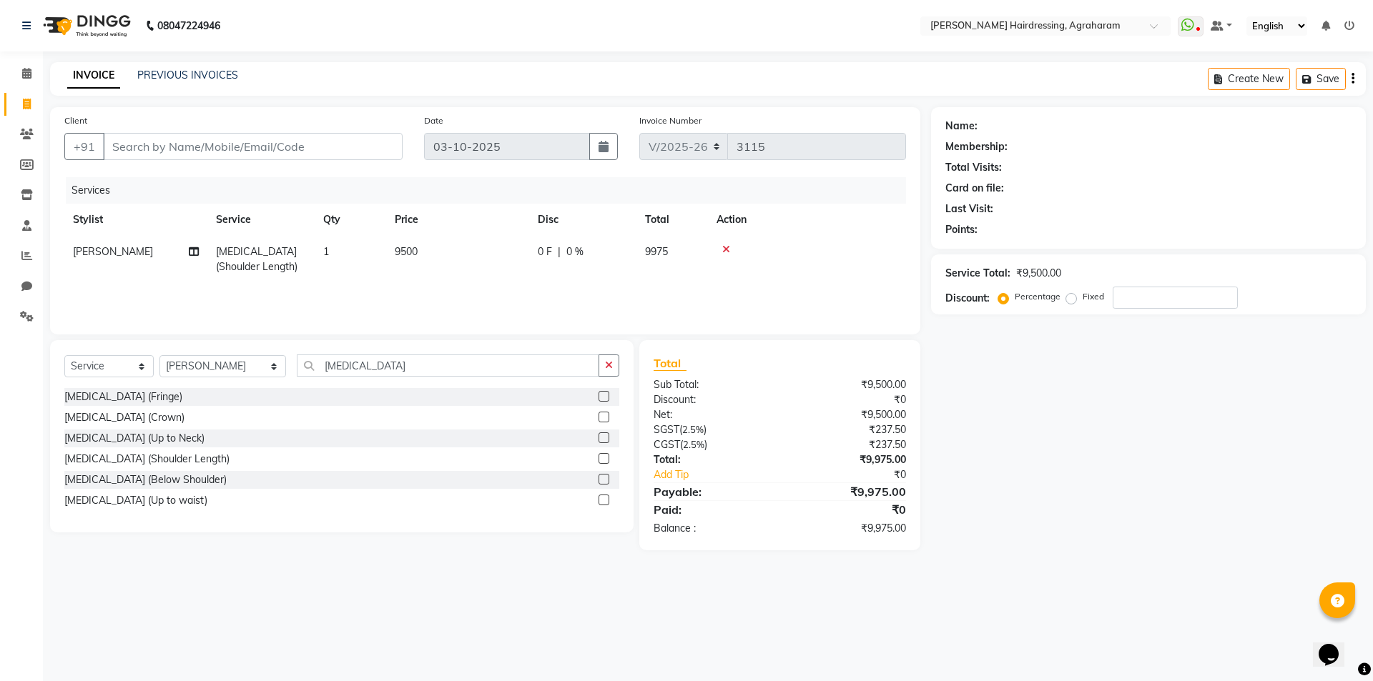
click at [604, 478] on label at bounding box center [604, 479] width 11 height 11
click at [604, 478] on input "checkbox" at bounding box center [603, 480] width 9 height 9
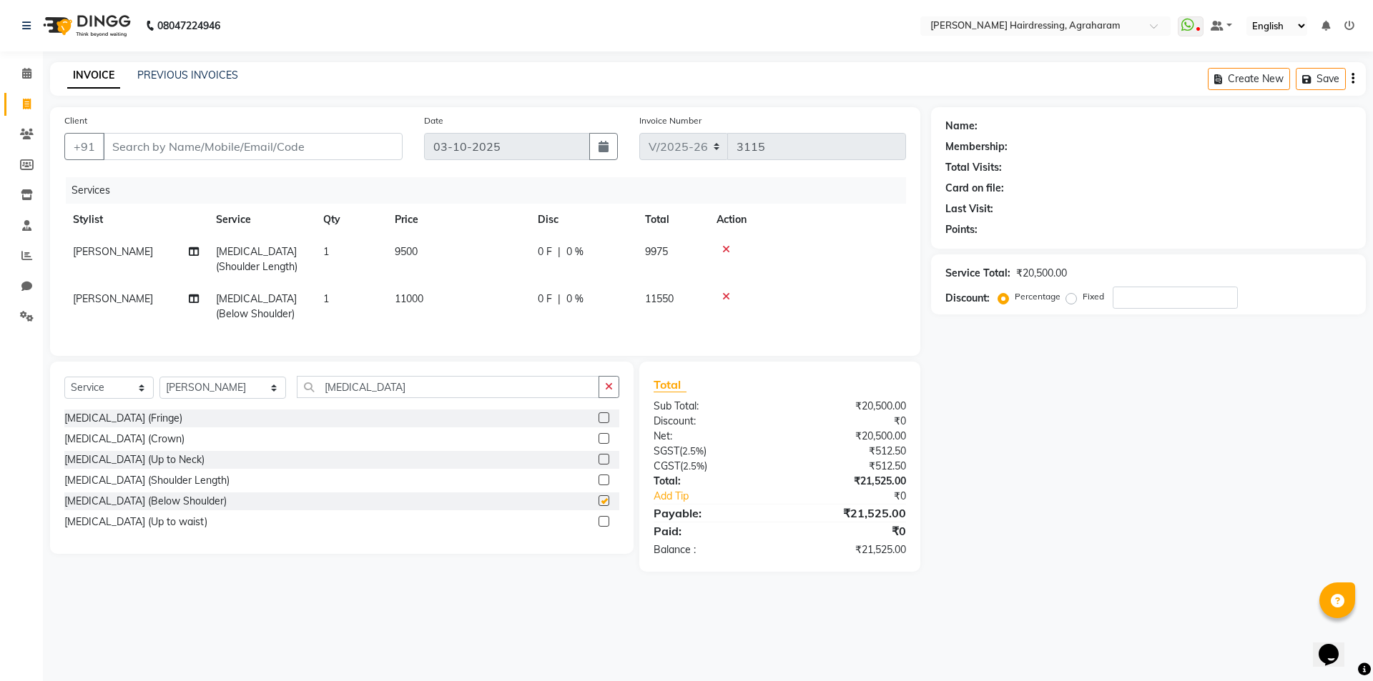
checkbox input "false"
click at [724, 296] on icon at bounding box center [726, 297] width 8 height 10
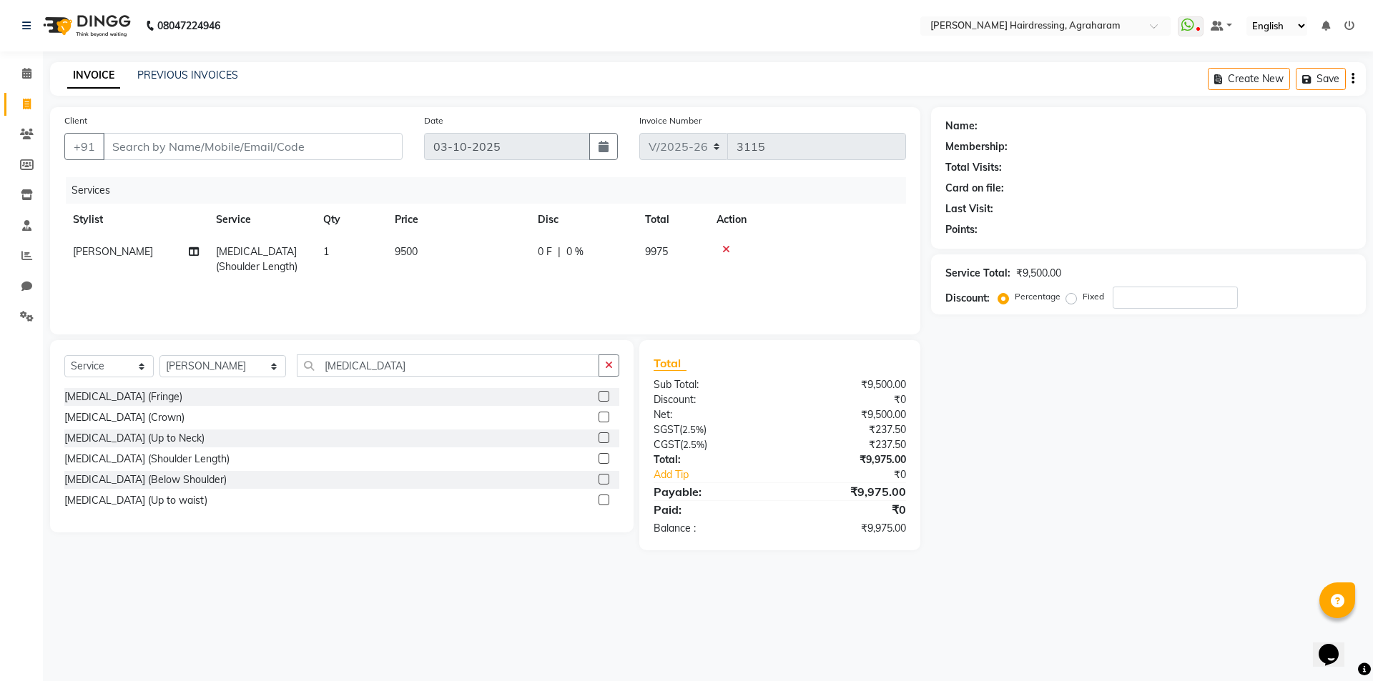
click at [726, 246] on icon at bounding box center [726, 250] width 8 height 10
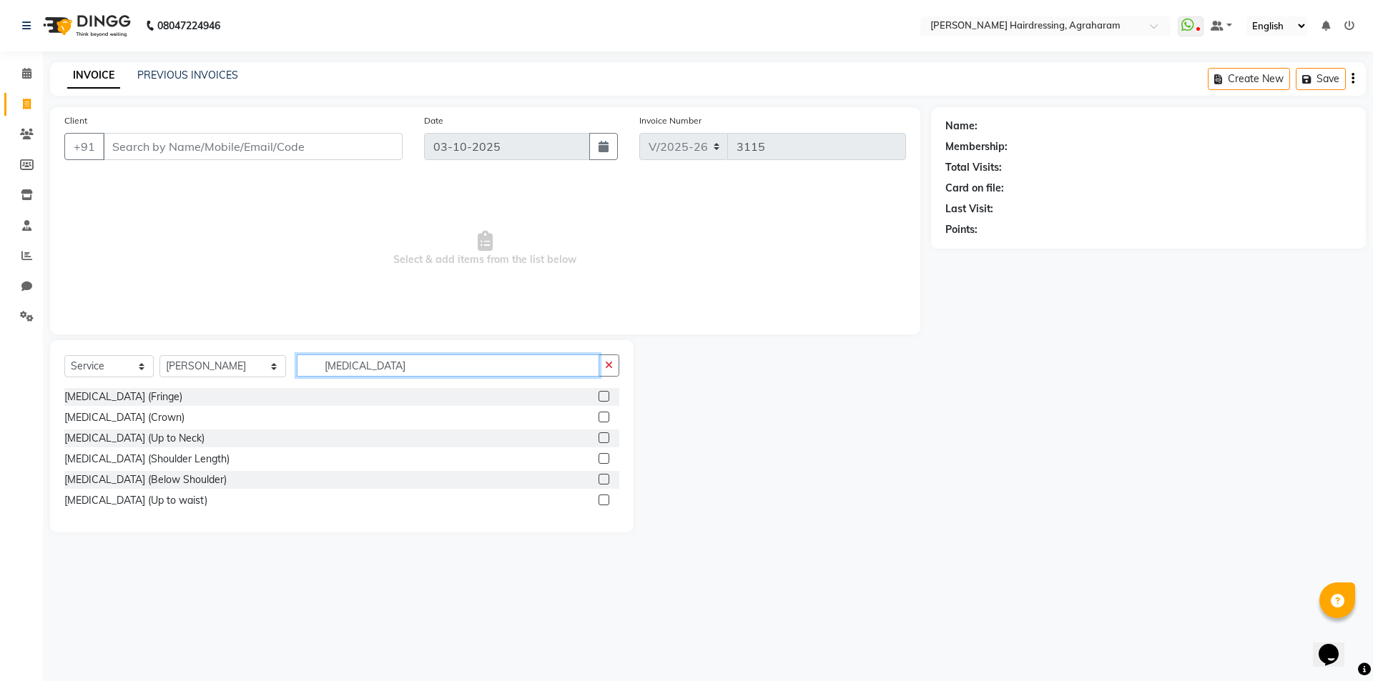
drag, startPoint x: 335, startPoint y: 363, endPoint x: 346, endPoint y: 357, distance: 12.8
click at [339, 360] on input "[MEDICAL_DATA]" at bounding box center [448, 366] width 302 height 22
type input "BOTOLI"
click at [604, 438] on label at bounding box center [604, 438] width 11 height 11
click at [604, 438] on input "checkbox" at bounding box center [603, 438] width 9 height 9
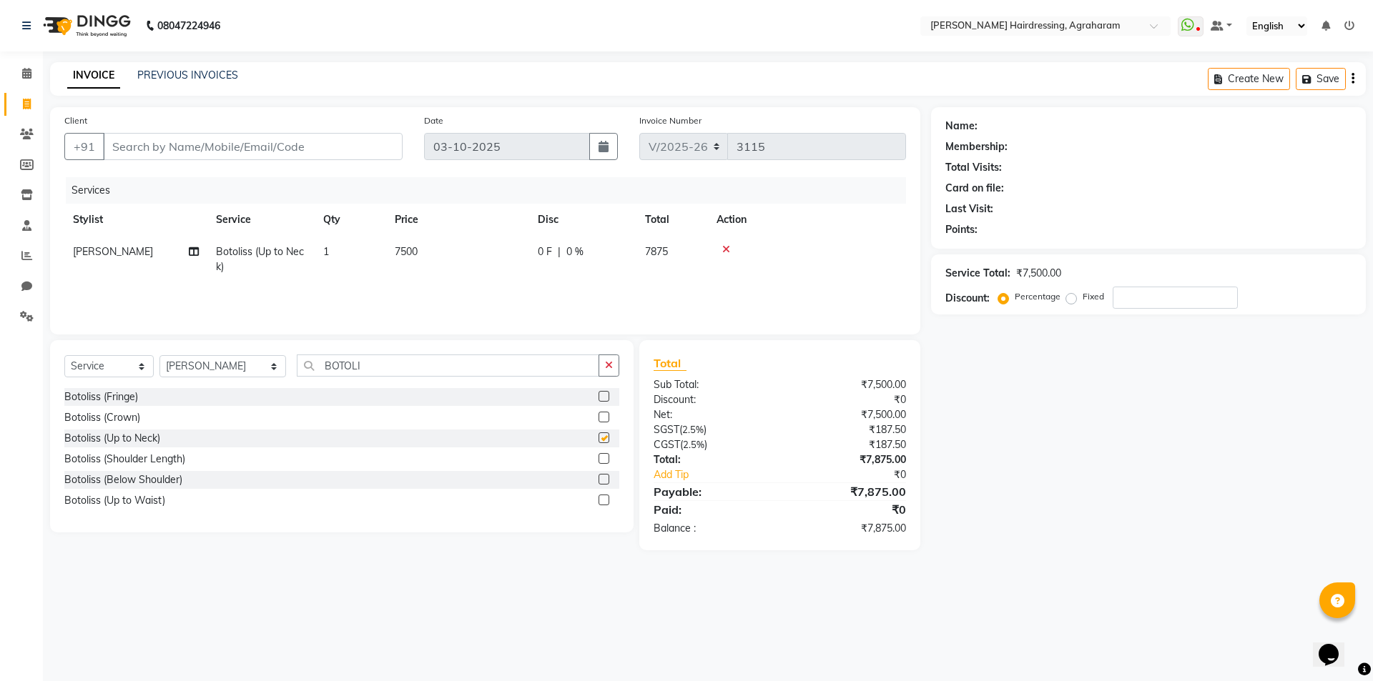
checkbox input "false"
click at [575, 250] on span "0 %" at bounding box center [574, 252] width 17 height 15
select select "72526"
click at [637, 252] on input "0" at bounding box center [626, 256] width 43 height 22
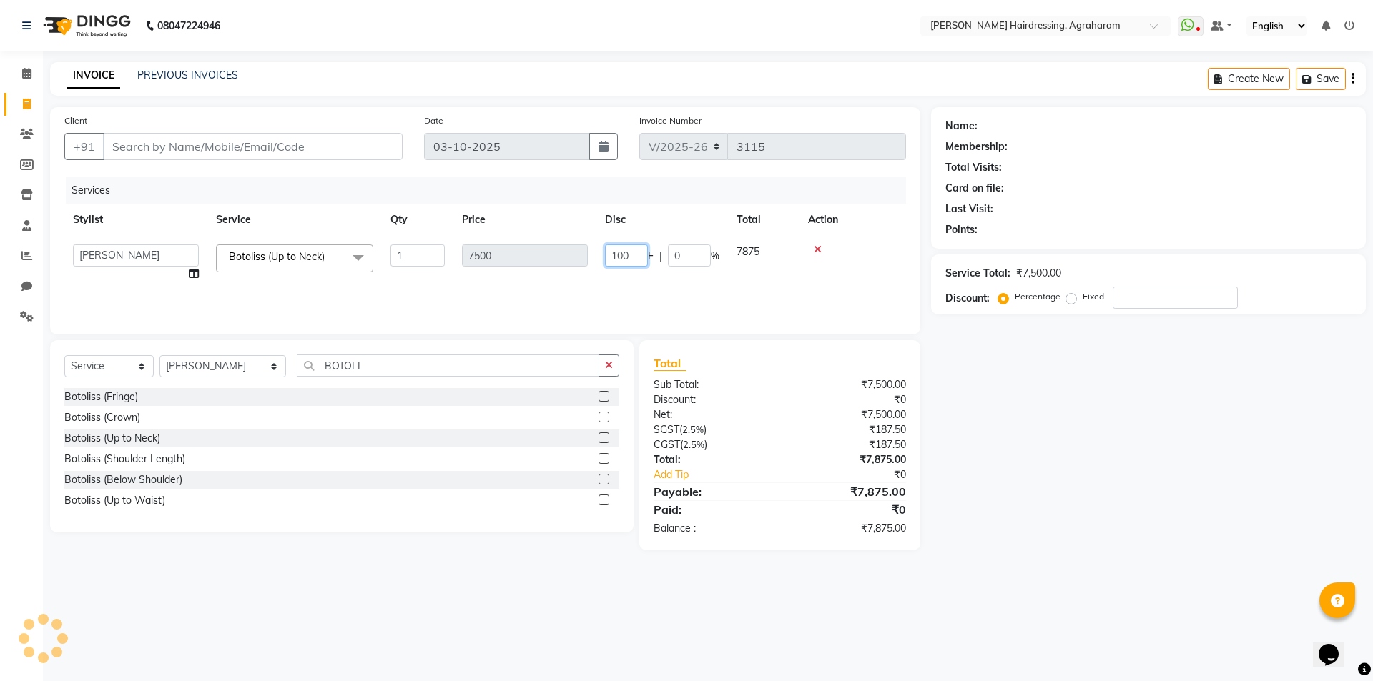
type input "1000"
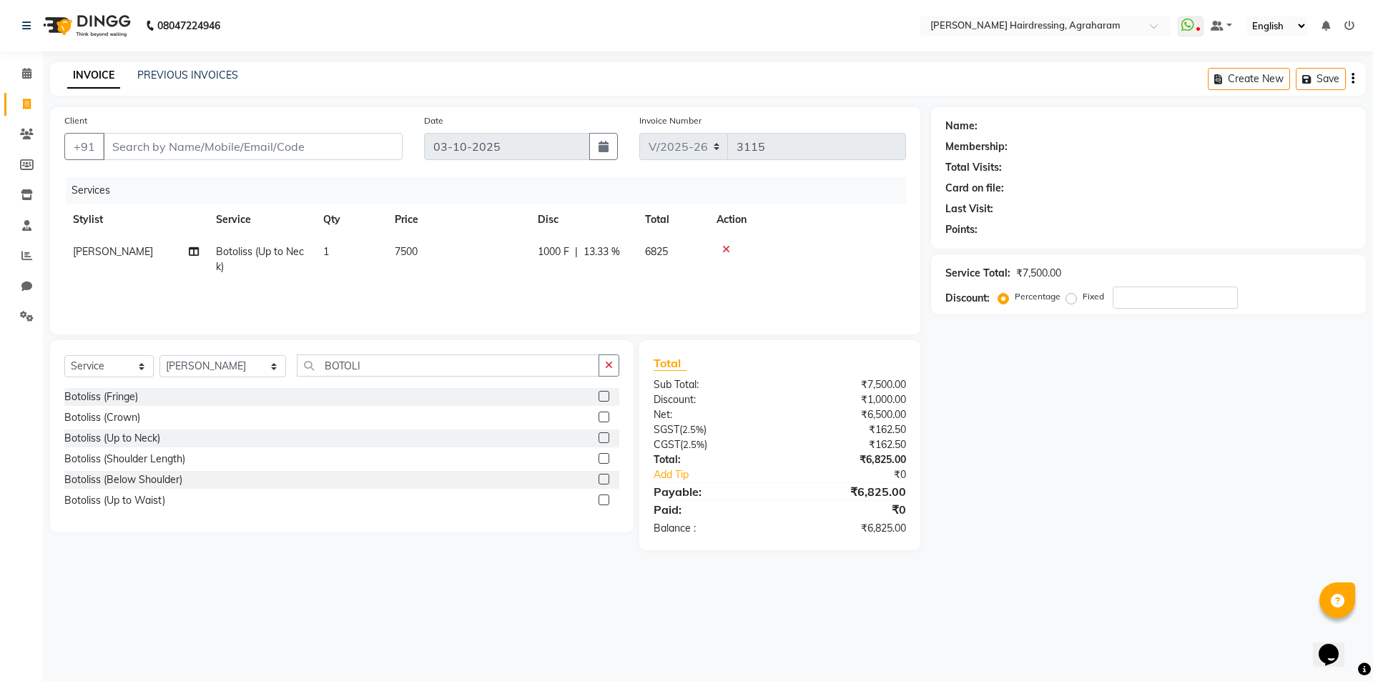
click at [666, 194] on div "Services" at bounding box center [491, 190] width 851 height 26
click at [724, 245] on icon at bounding box center [726, 250] width 8 height 10
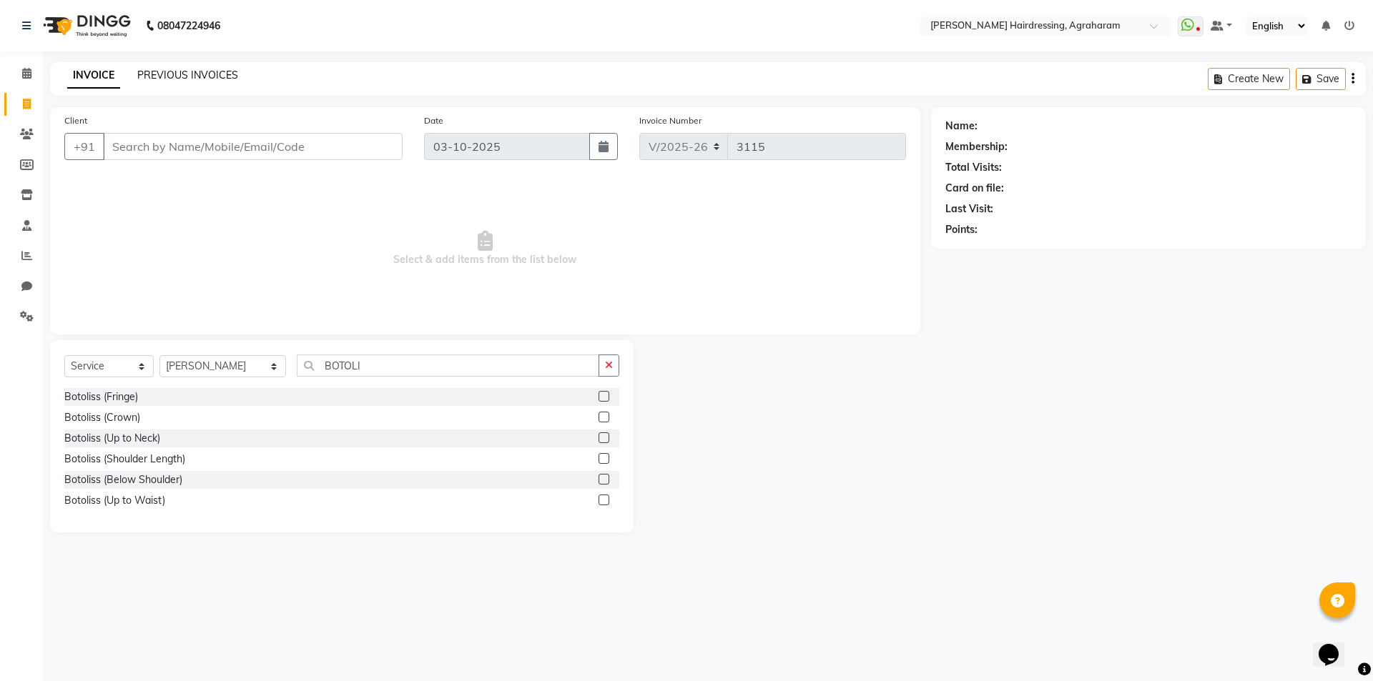
click at [199, 70] on link "PREVIOUS INVOICES" at bounding box center [187, 75] width 101 height 13
